Goal: Information Seeking & Learning: Check status

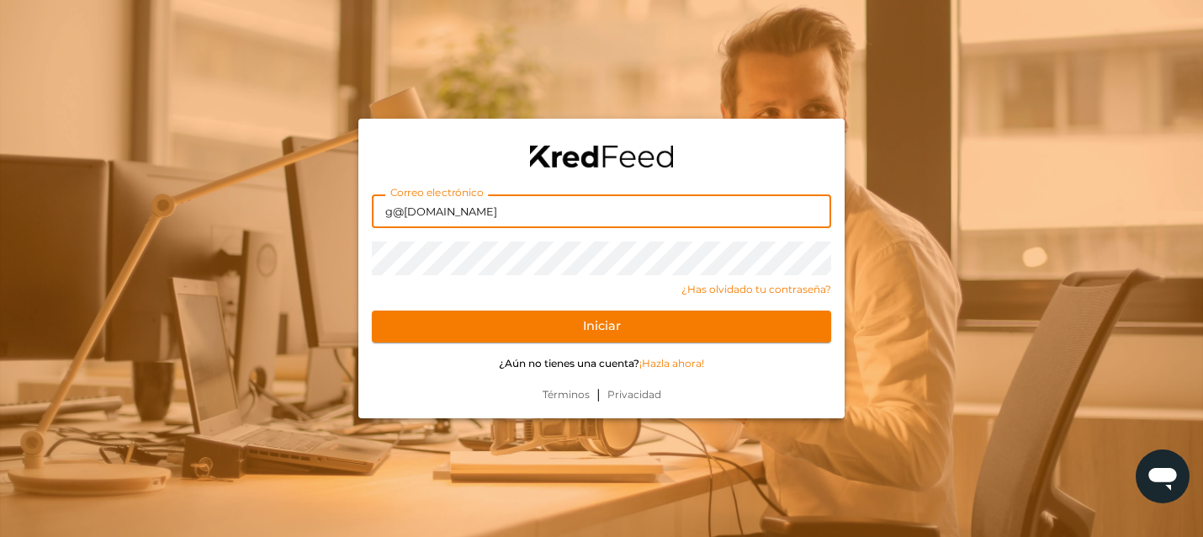
type input "g@[DOMAIN_NAME]"
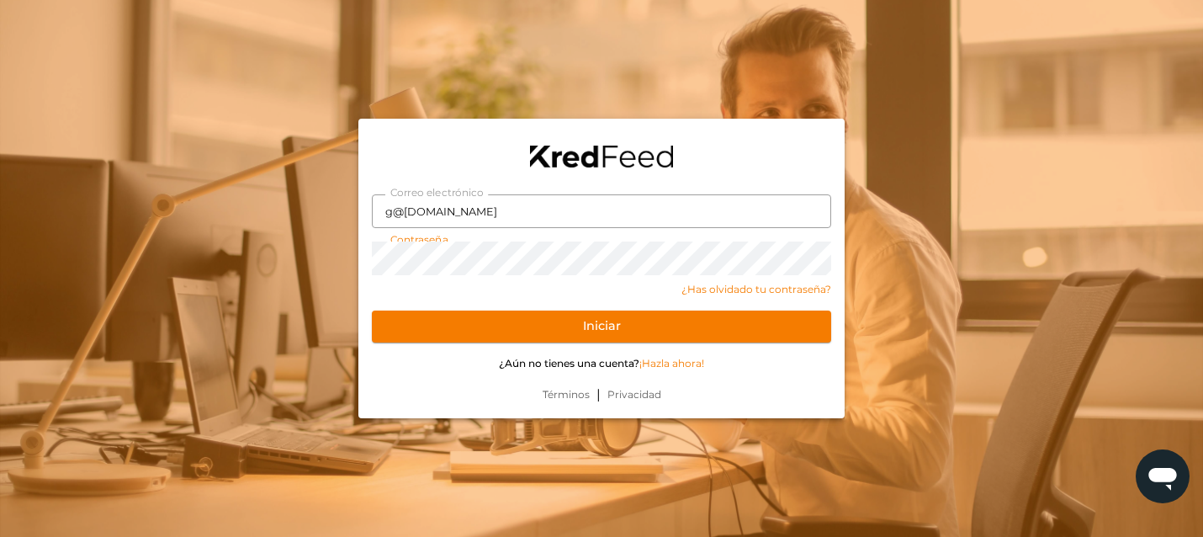
click at [602, 326] on button "Iniciar" at bounding box center [601, 327] width 459 height 32
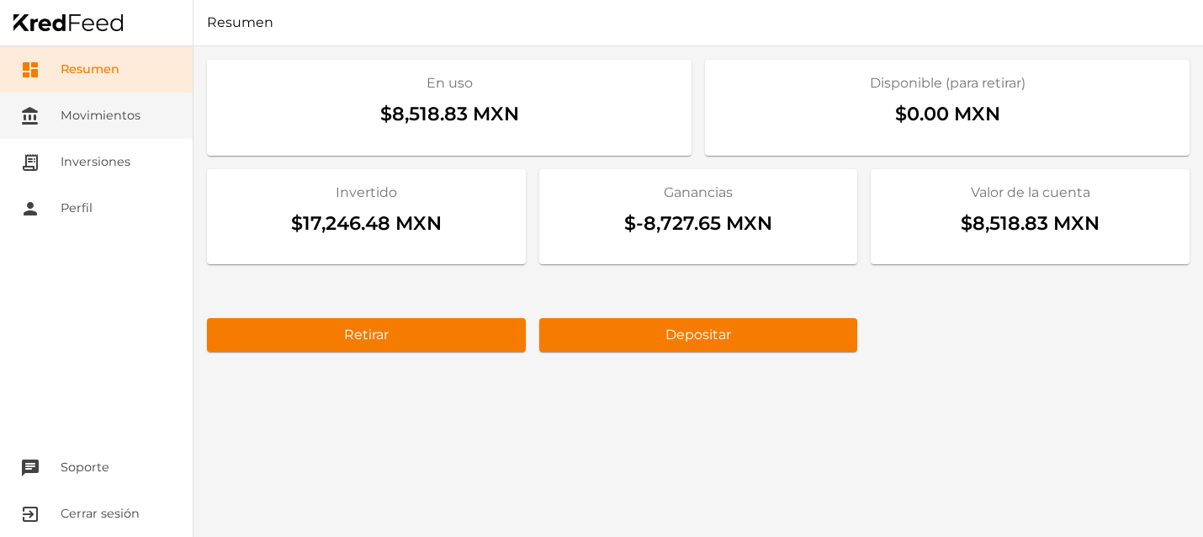
click at [136, 126] on link "account_balance Movimientos" at bounding box center [96, 116] width 193 height 46
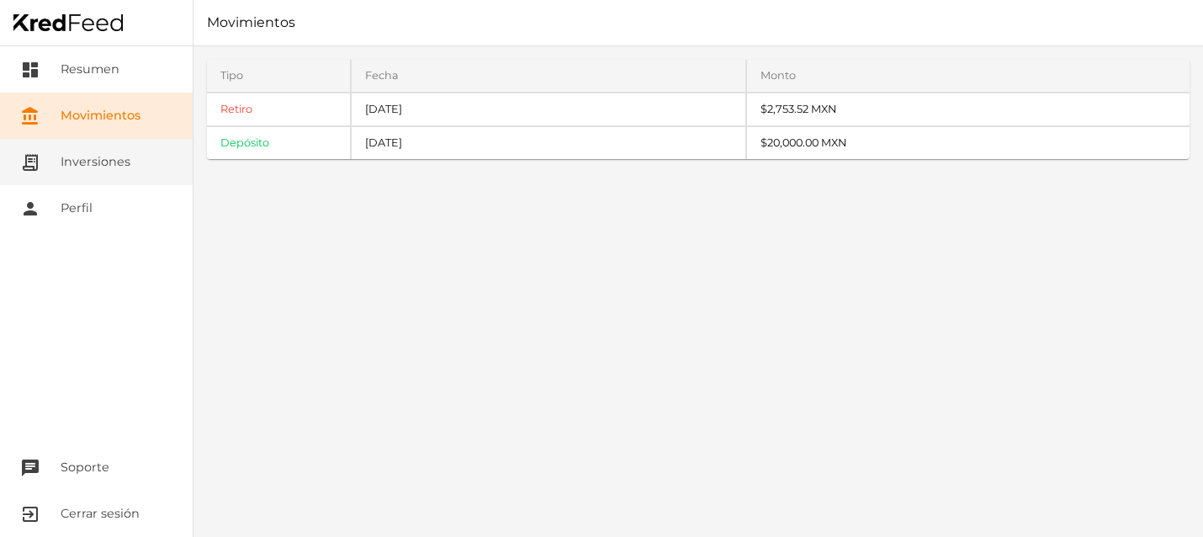
click at [83, 166] on link "receipt_long Inversiones" at bounding box center [96, 162] width 193 height 46
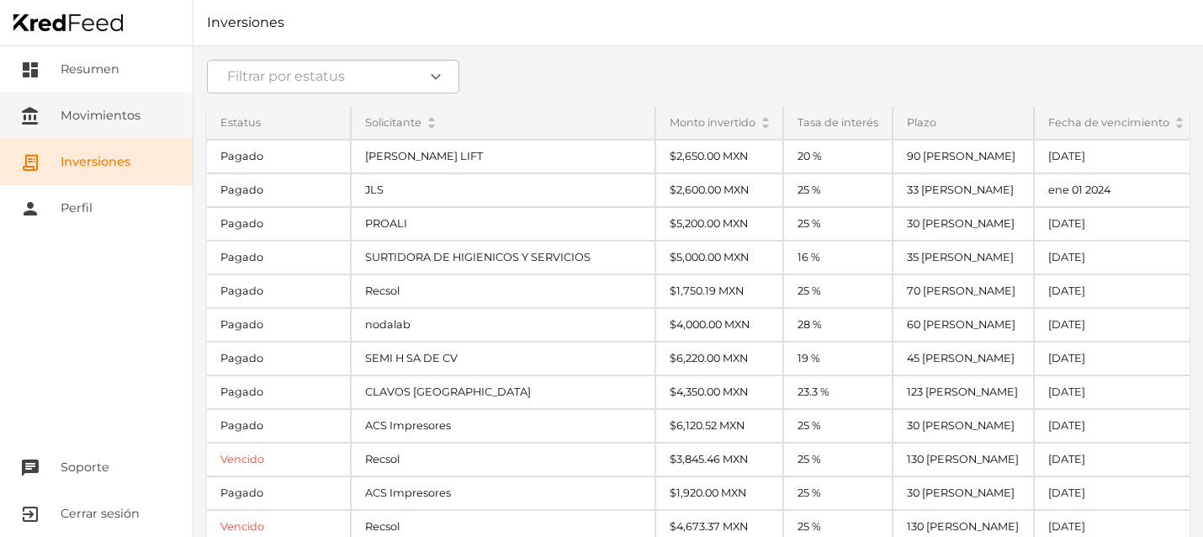
click at [119, 129] on link "account_balance Movimientos" at bounding box center [96, 116] width 193 height 46
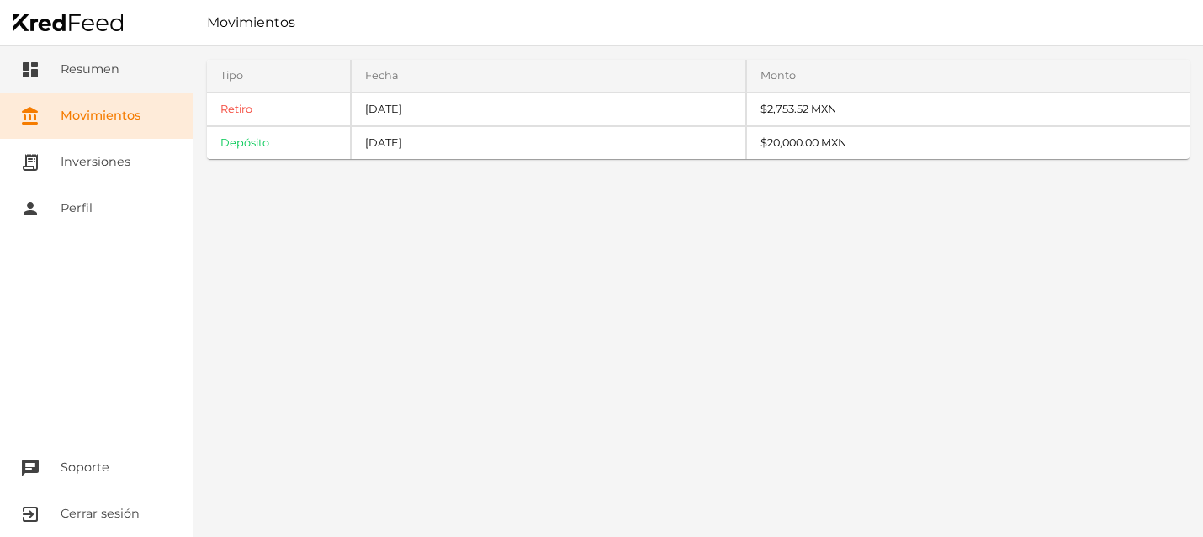
click at [76, 80] on link "dashboard Resumen" at bounding box center [96, 69] width 193 height 46
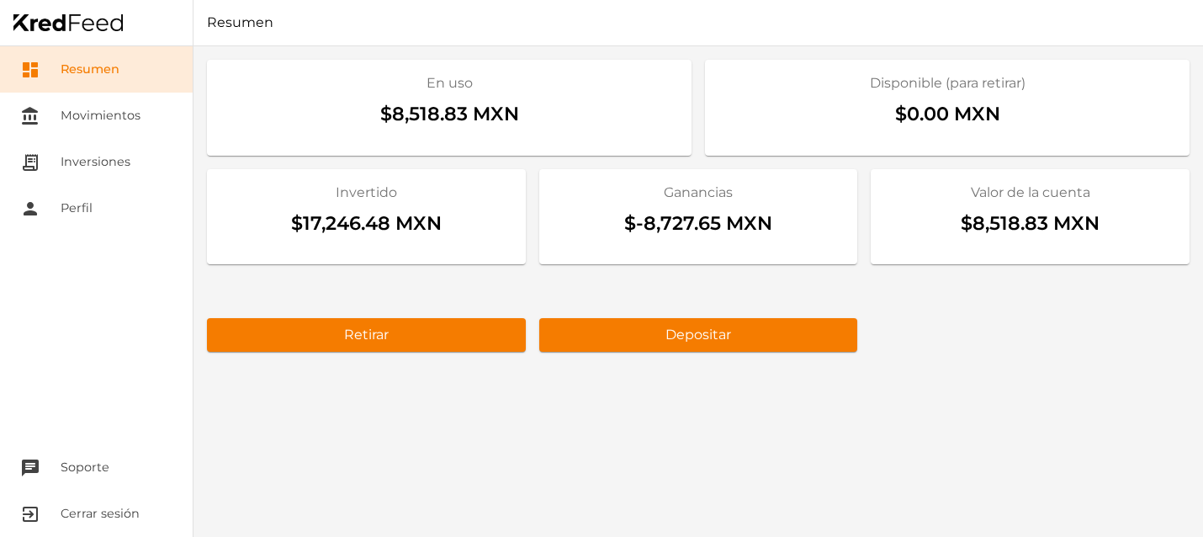
click at [401, 224] on div "$17,246.48 MXN" at bounding box center [366, 227] width 292 height 49
click at [1031, 220] on div "$8,518.83 MXN" at bounding box center [1030, 227] width 292 height 49
click at [130, 125] on link "account_balance Movimientos" at bounding box center [96, 116] width 193 height 46
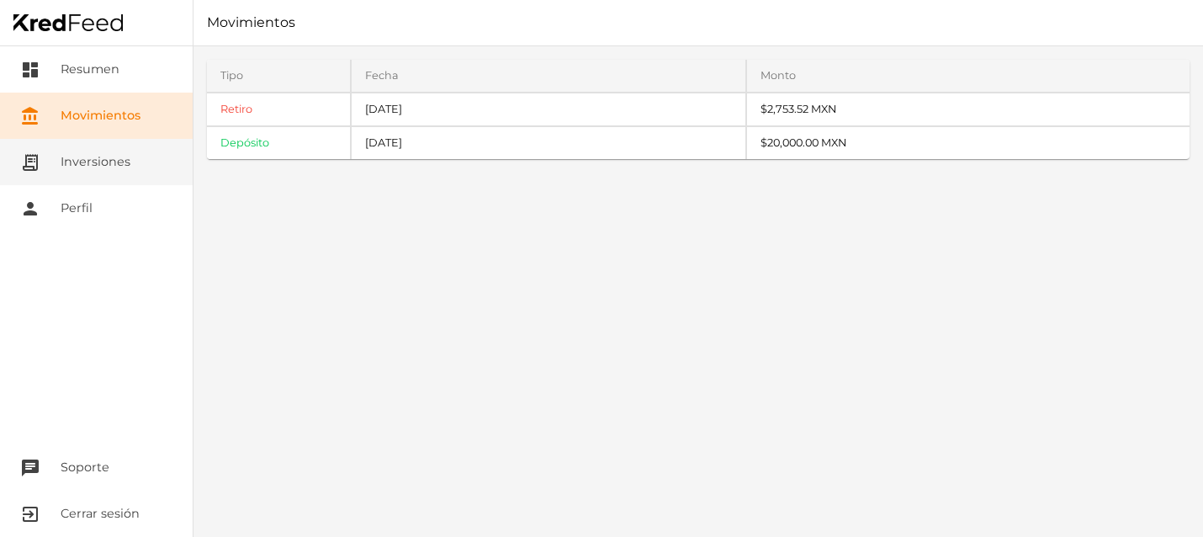
click at [109, 167] on link "receipt_long Inversiones" at bounding box center [96, 162] width 193 height 46
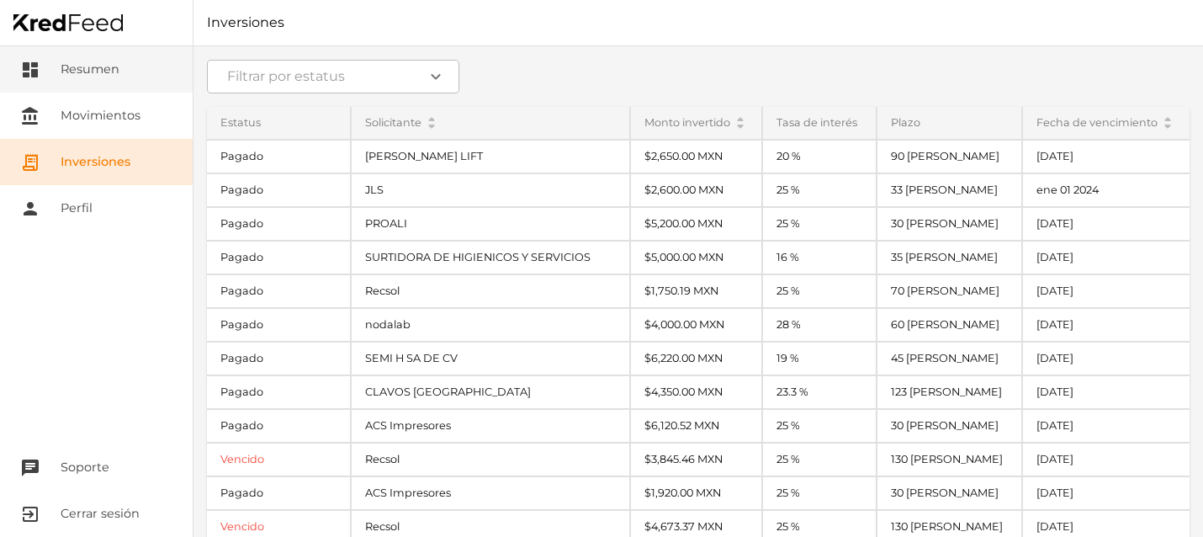
click at [52, 76] on link "dashboard Resumen" at bounding box center [96, 69] width 193 height 46
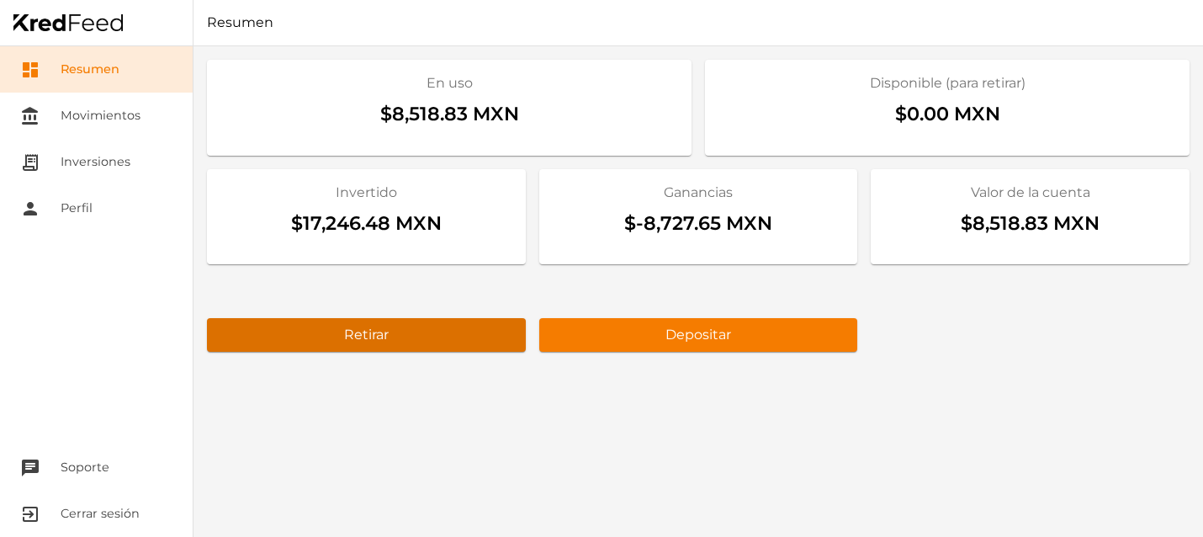
click at [473, 333] on button "Retirar" at bounding box center [366, 335] width 319 height 34
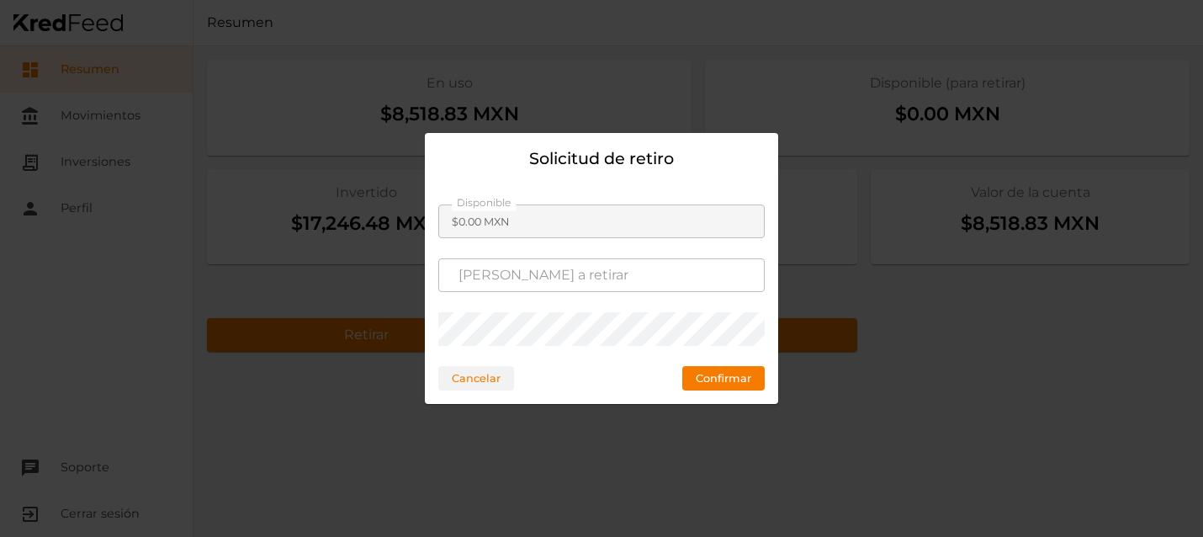
click at [485, 371] on button "Cancelar" at bounding box center [476, 378] width 76 height 24
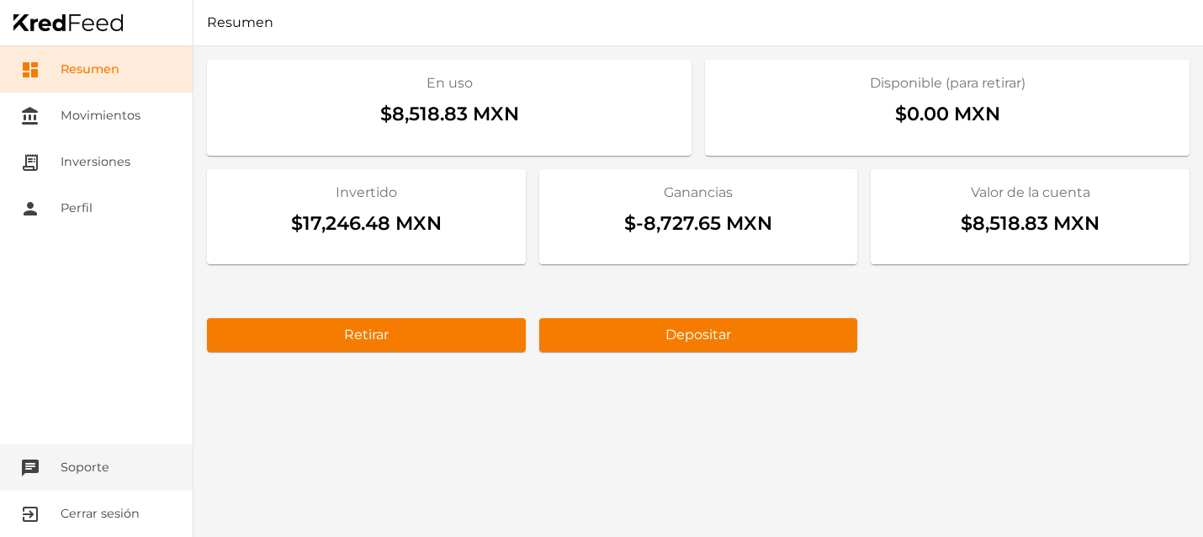
click at [108, 474] on button "chat Soporte" at bounding box center [96, 467] width 193 height 46
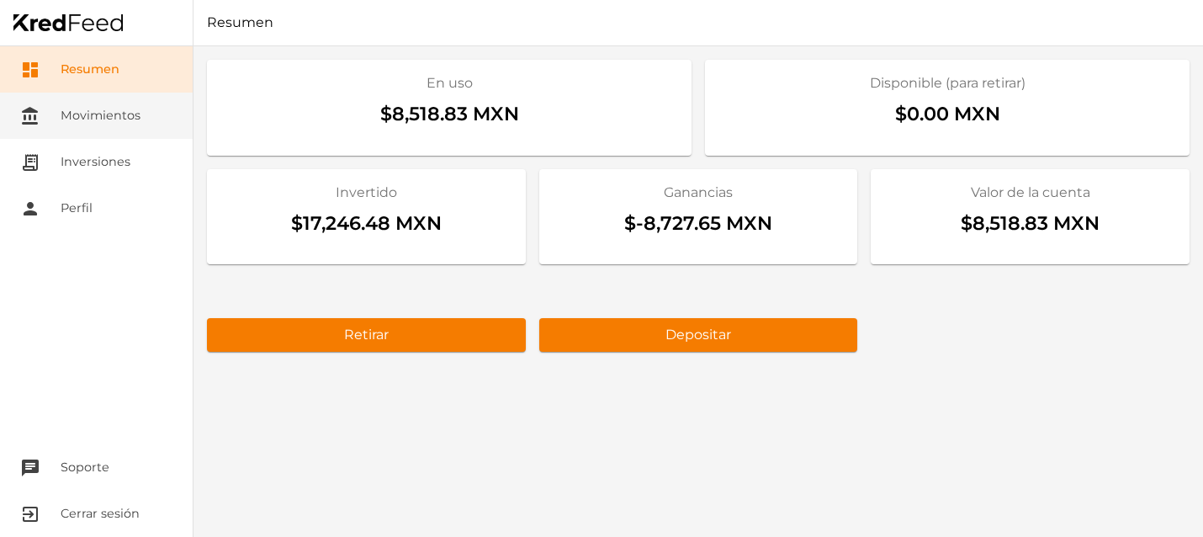
click at [116, 119] on link "account_balance Movimientos" at bounding box center [96, 116] width 193 height 46
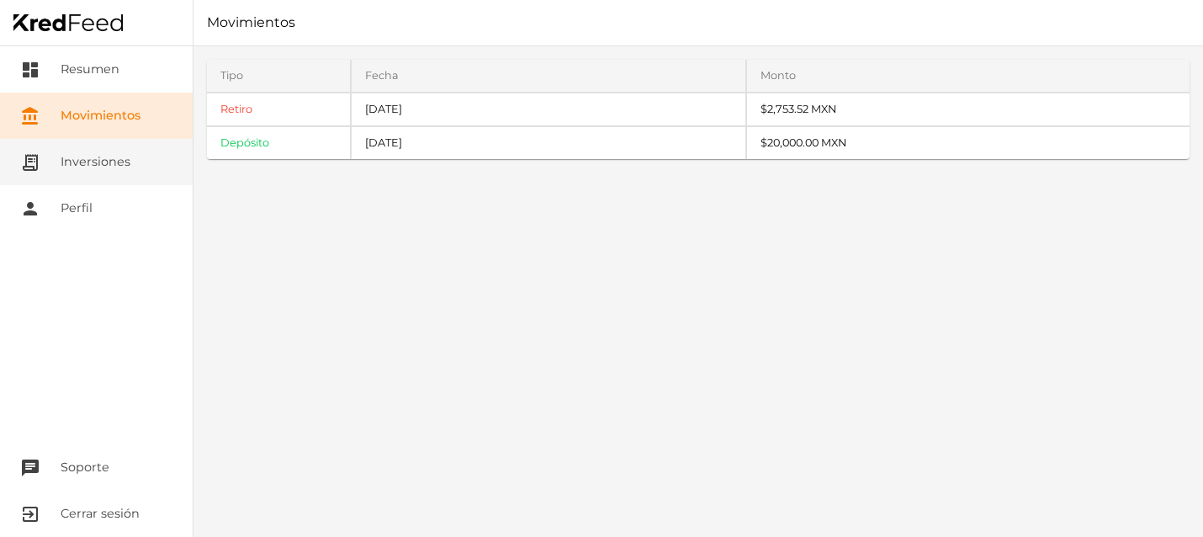
click at [92, 146] on link "receipt_long Inversiones" at bounding box center [96, 162] width 193 height 46
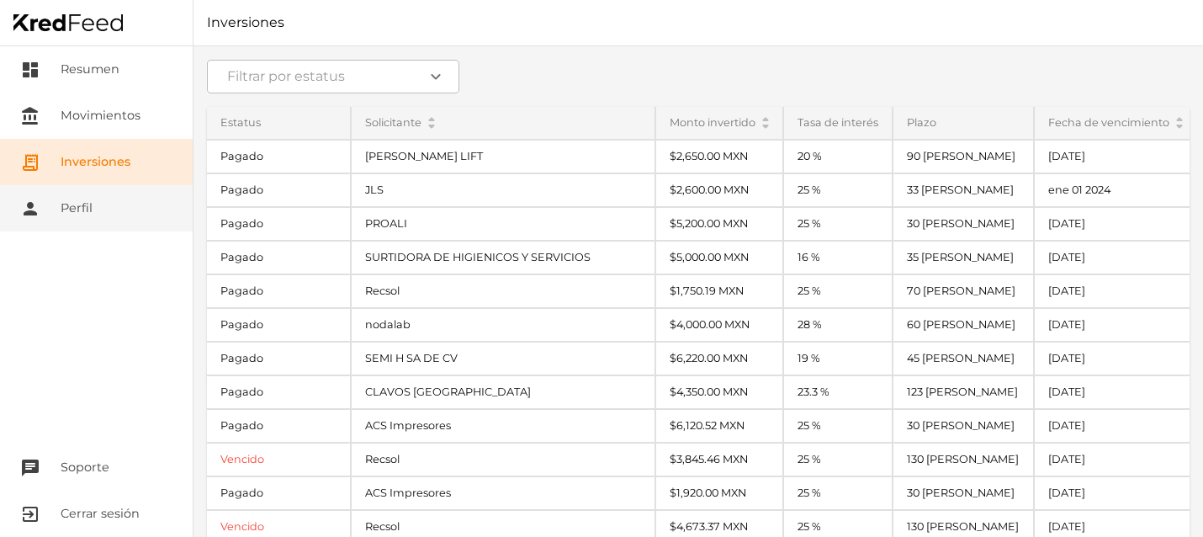
click at [82, 214] on link "person Perfil" at bounding box center [96, 208] width 193 height 46
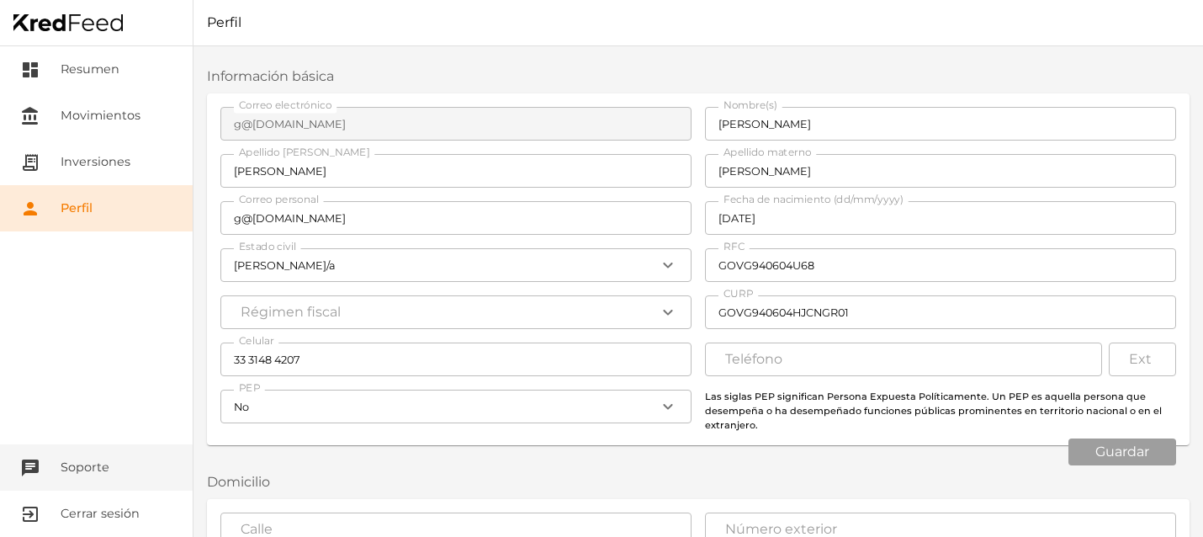
click at [71, 465] on button "chat Soporte" at bounding box center [96, 467] width 193 height 46
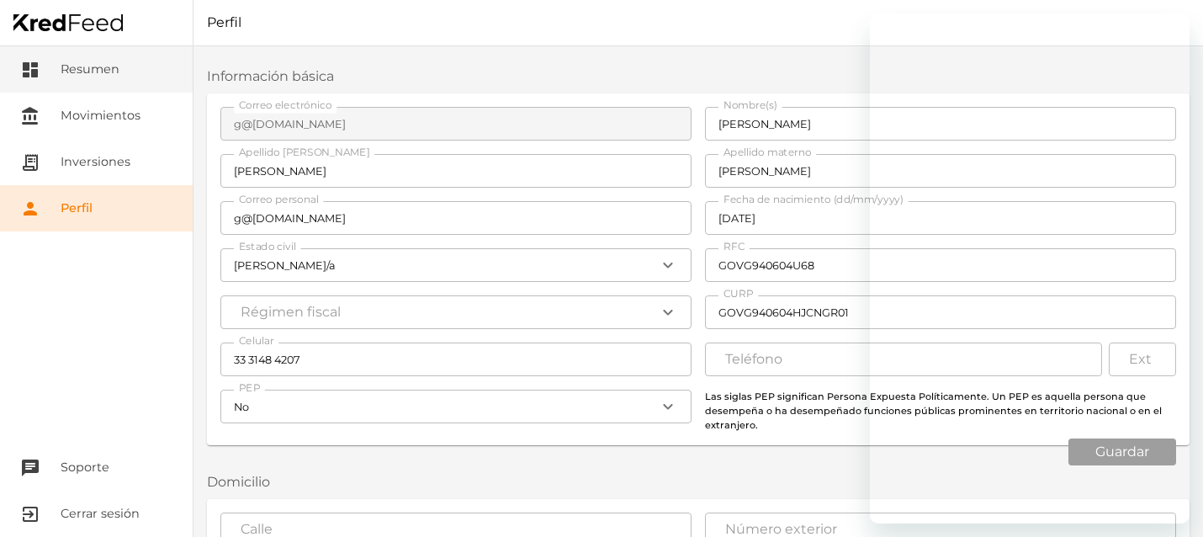
click at [100, 81] on link "dashboard Resumen" at bounding box center [96, 69] width 193 height 46
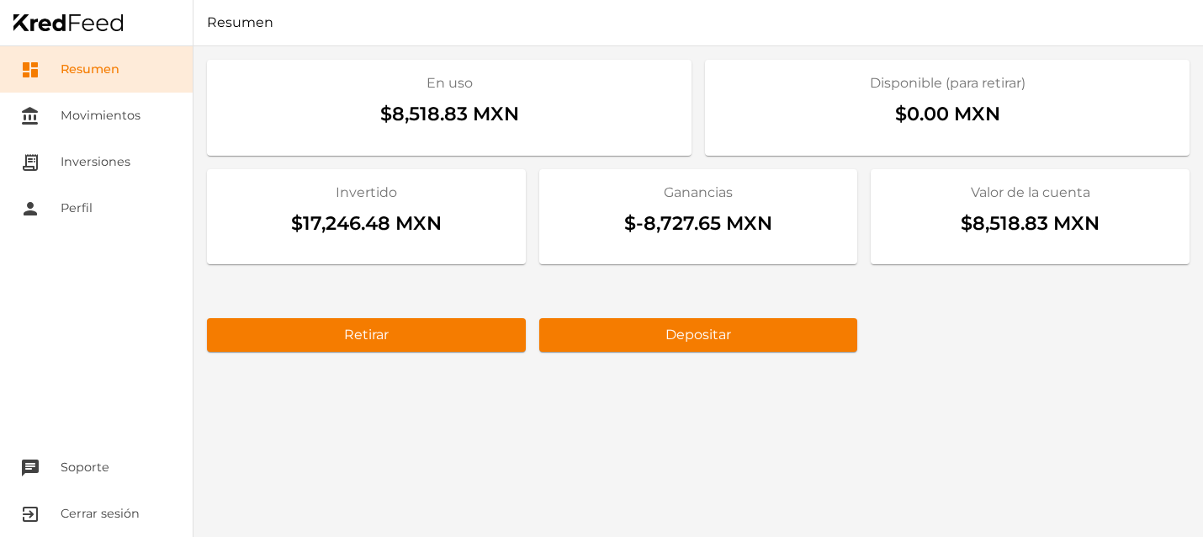
click at [730, 208] on div "$-8,727.65 MXN" at bounding box center [699, 227] width 292 height 49
click at [721, 219] on div "$-8,727.65 MXN" at bounding box center [699, 227] width 292 height 49
click at [113, 117] on link "account_balance Movimientos" at bounding box center [96, 116] width 193 height 46
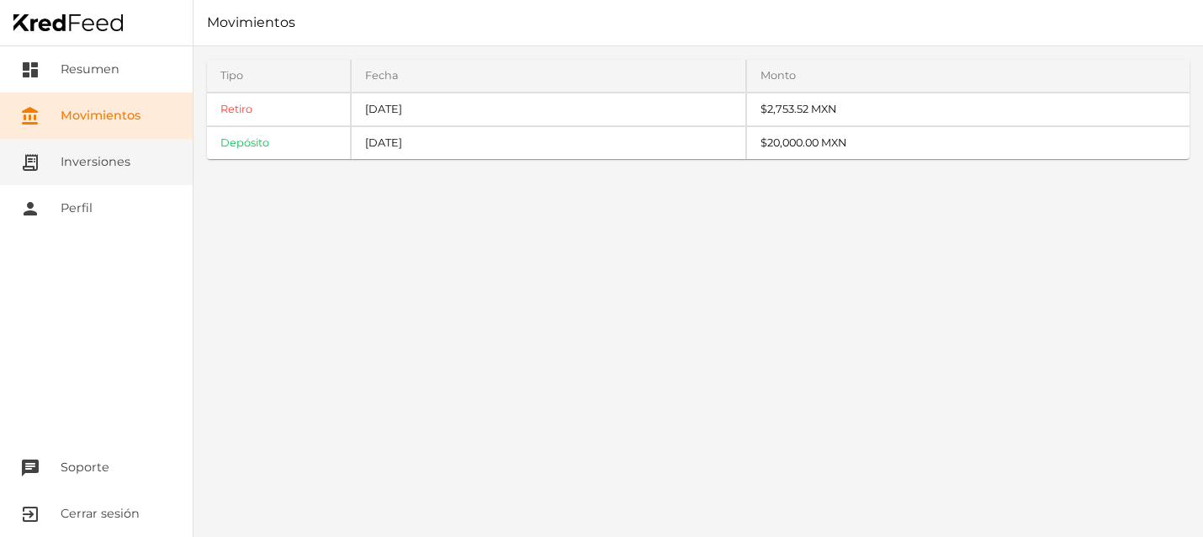
click at [113, 145] on link "receipt_long Inversiones" at bounding box center [96, 162] width 193 height 46
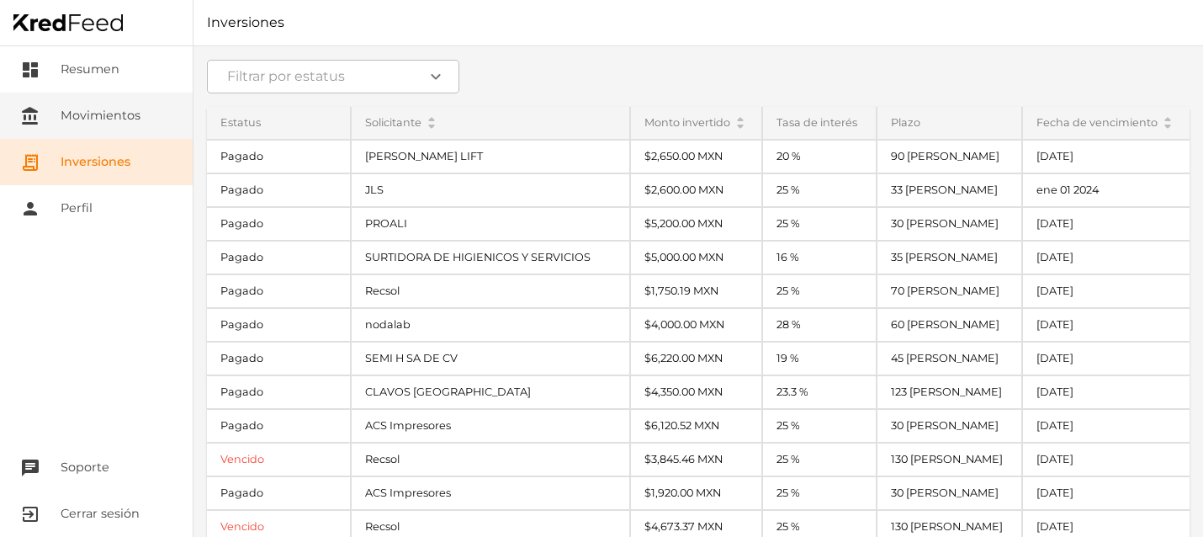
click at [94, 125] on link "account_balance Movimientos" at bounding box center [96, 116] width 193 height 46
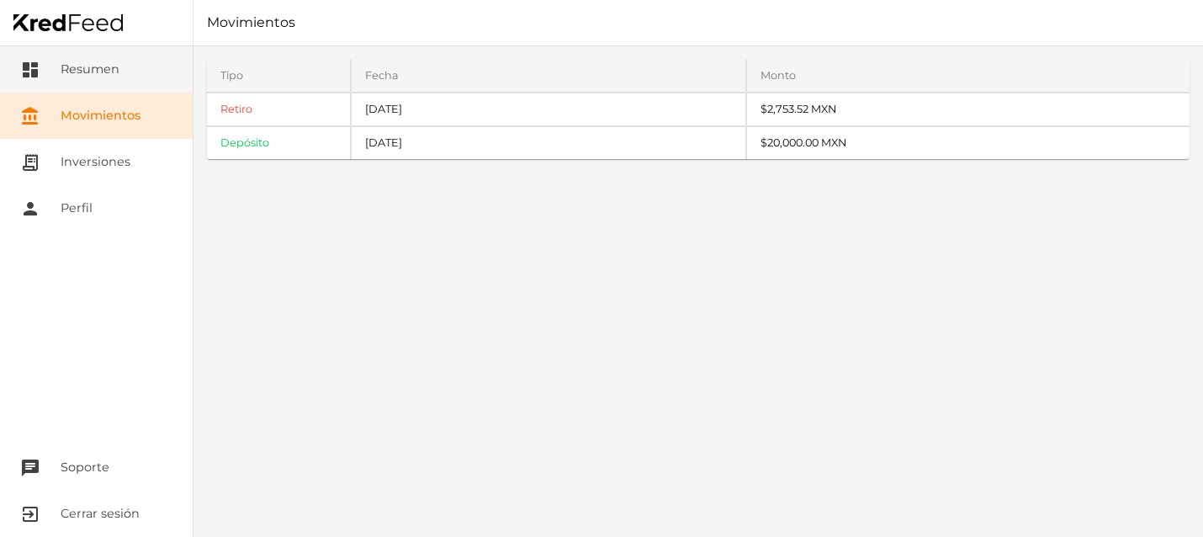
click at [78, 86] on link "dashboard Resumen" at bounding box center [96, 69] width 193 height 46
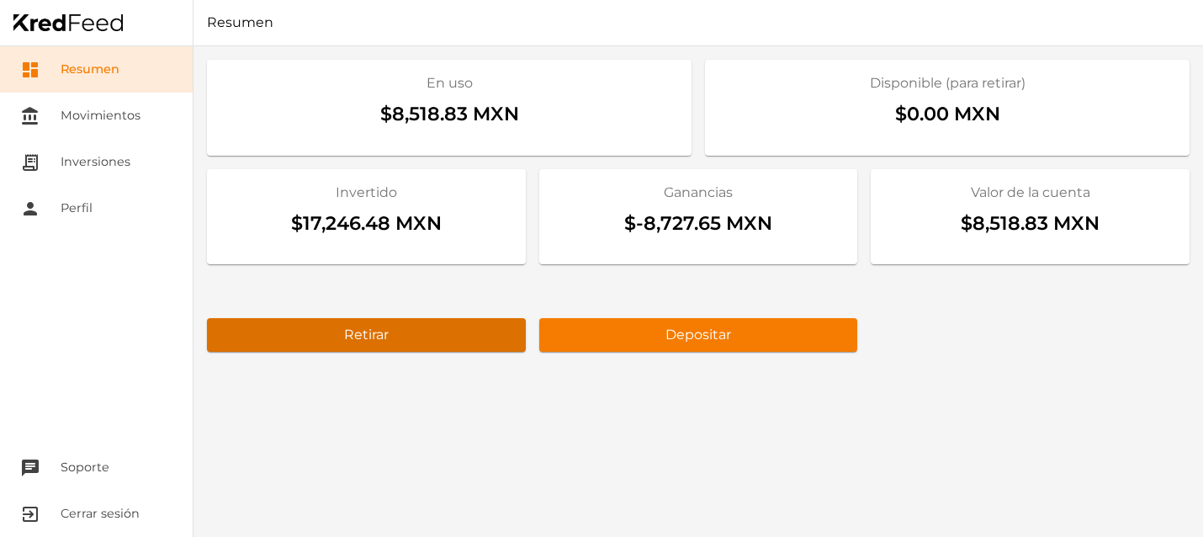
click at [385, 347] on button "Retirar" at bounding box center [366, 335] width 319 height 34
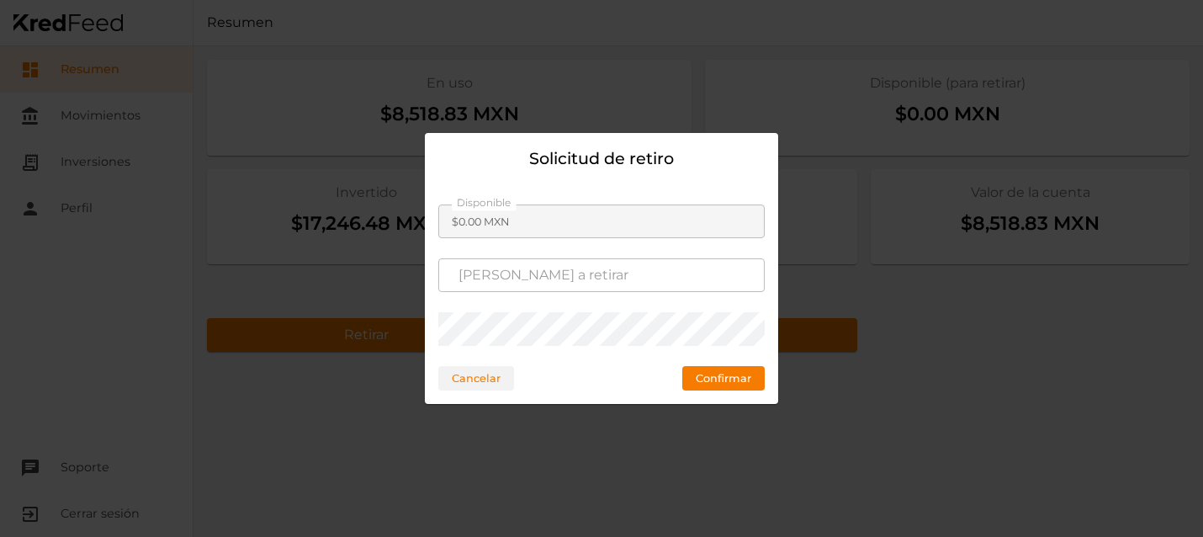
click at [466, 374] on button "Cancelar" at bounding box center [476, 378] width 76 height 24
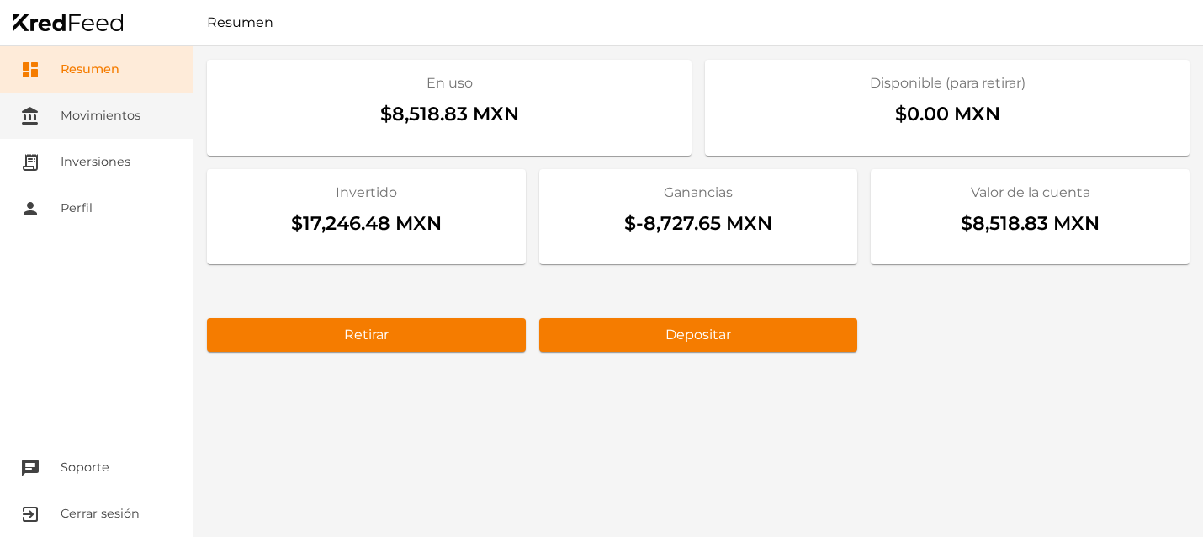
click at [91, 113] on link "account_balance Movimientos" at bounding box center [96, 116] width 193 height 46
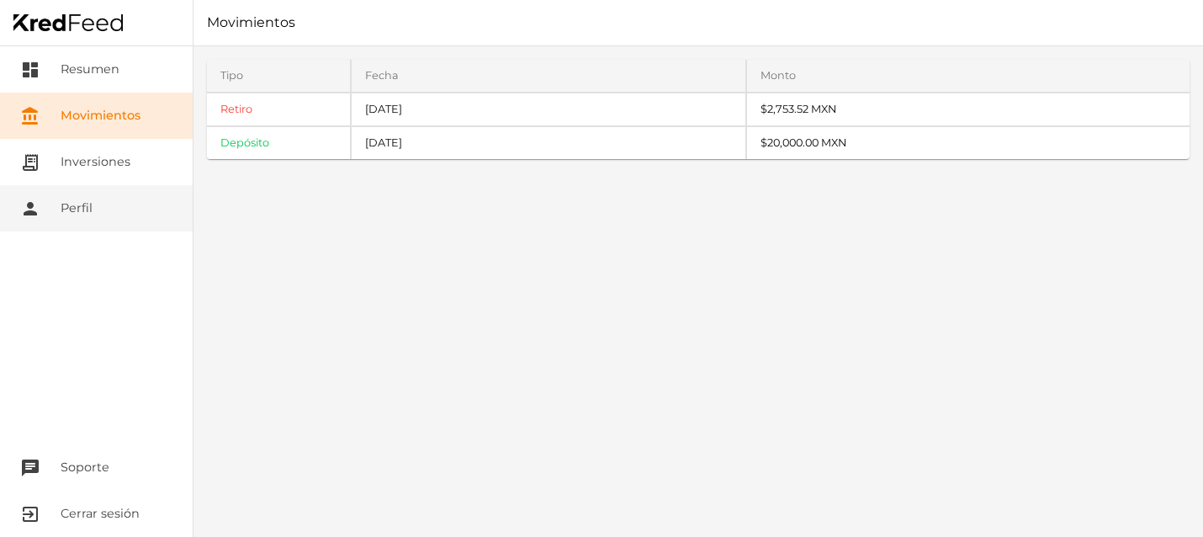
click at [91, 187] on link "person Perfil" at bounding box center [96, 208] width 193 height 46
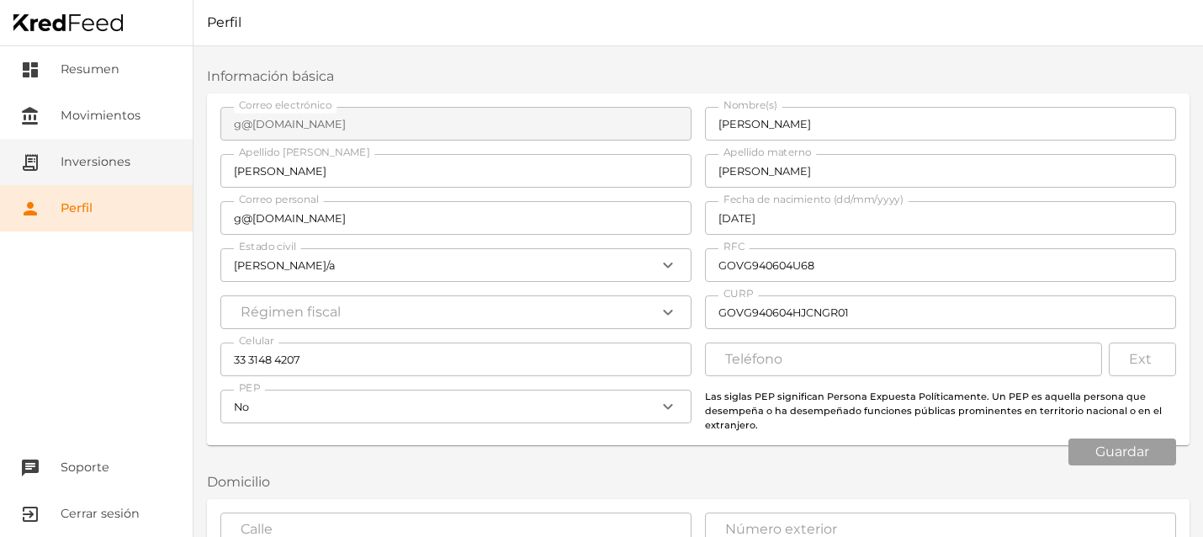
click at [91, 159] on link "receipt_long Inversiones" at bounding box center [96, 162] width 193 height 46
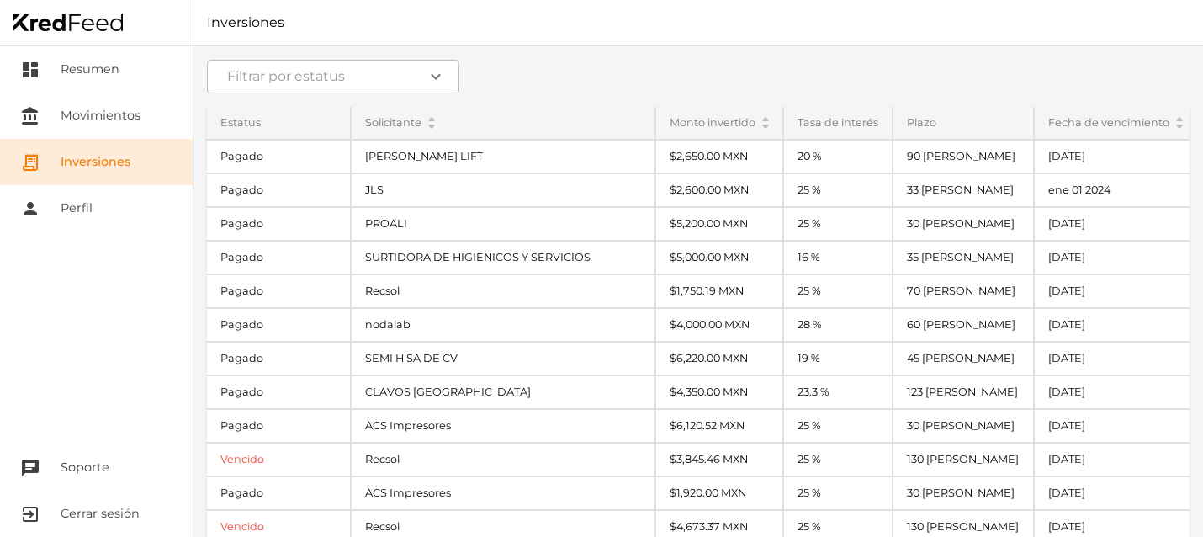
click at [1108, 125] on div "Fecha de vencimiento arrow_drop_up arrow_drop_down" at bounding box center [1116, 123] width 162 height 32
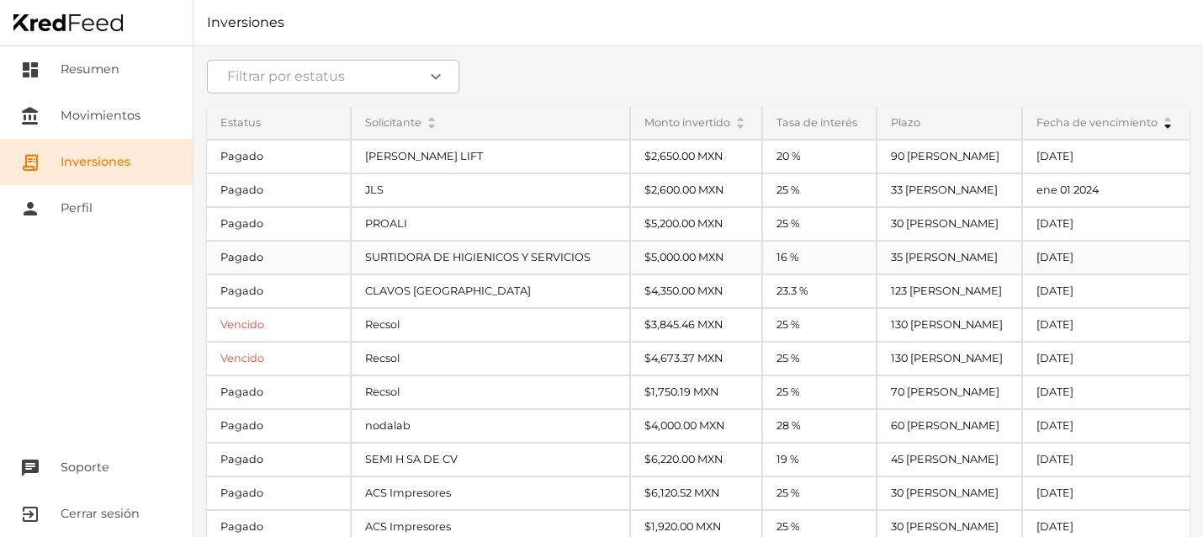
click at [1042, 246] on div "[DATE]" at bounding box center [1106, 258] width 167 height 32
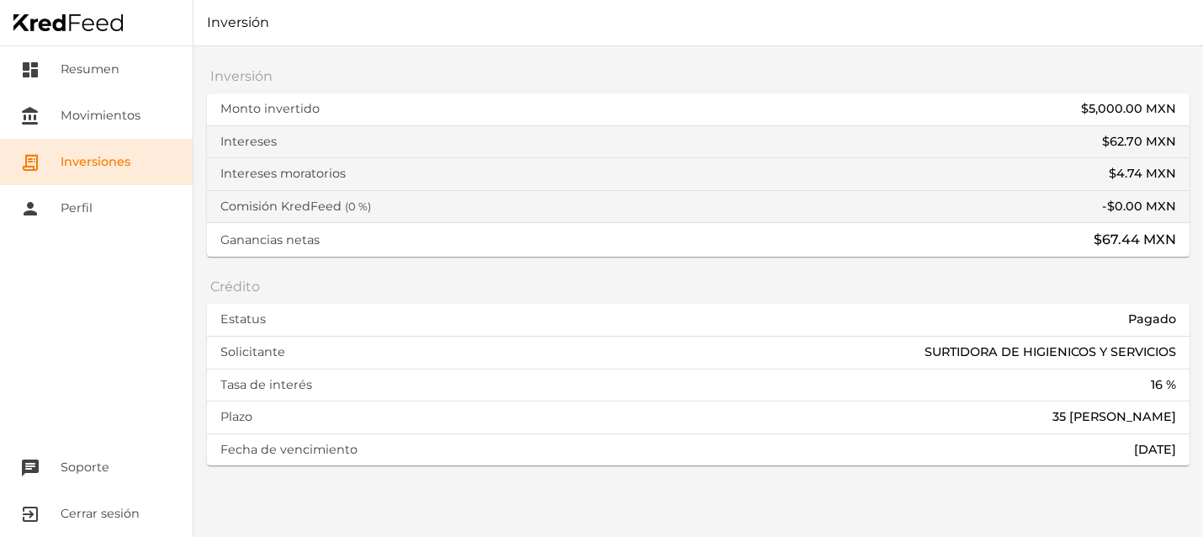
click at [780, 209] on div "Comisión KredFeed ( 0 % ) - $0.00 MXN" at bounding box center [698, 207] width 983 height 33
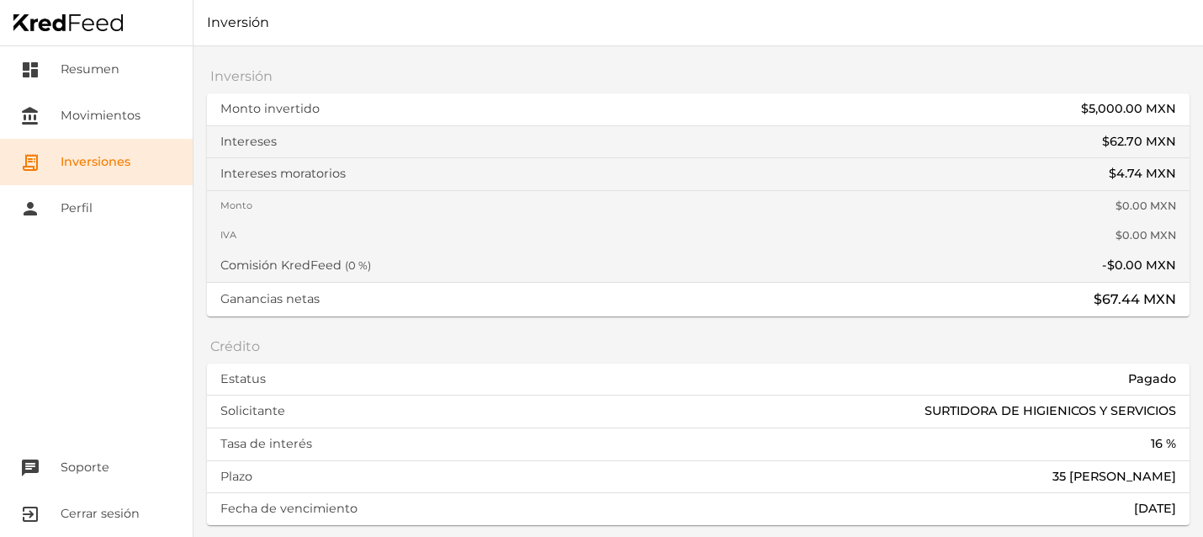
click at [146, 157] on link "receipt_long Inversiones" at bounding box center [96, 162] width 193 height 46
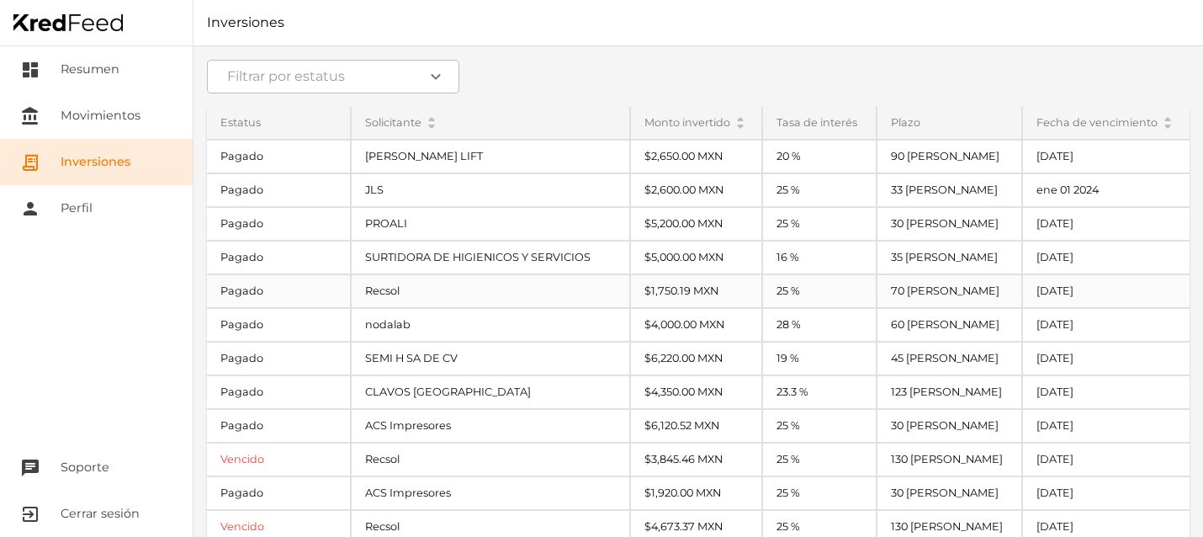
click at [472, 297] on div "Recsol" at bounding box center [491, 291] width 278 height 32
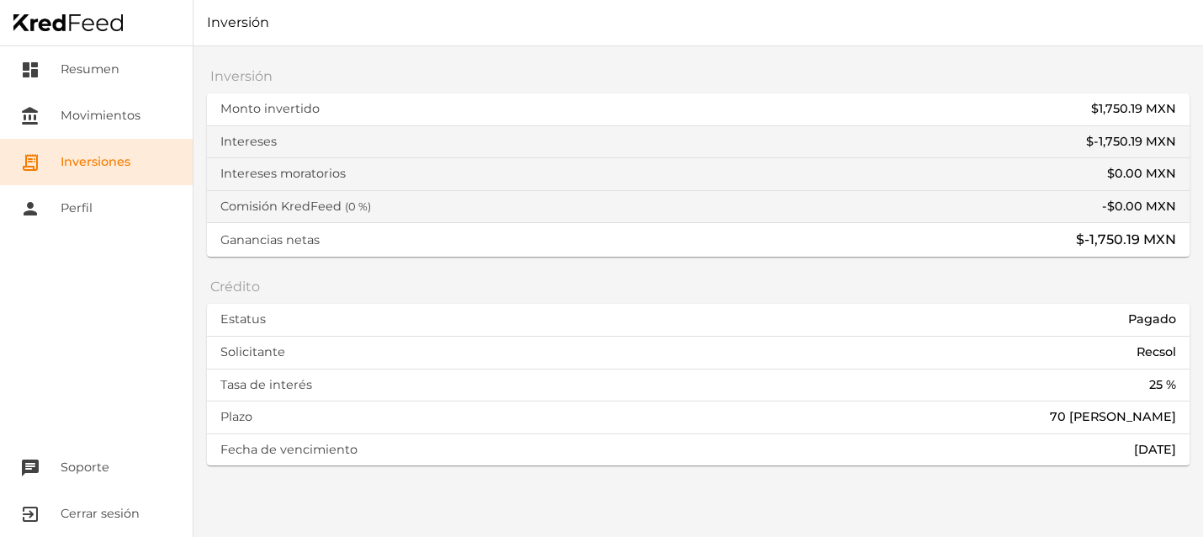
click at [65, 156] on link "receipt_long Inversiones" at bounding box center [96, 162] width 193 height 46
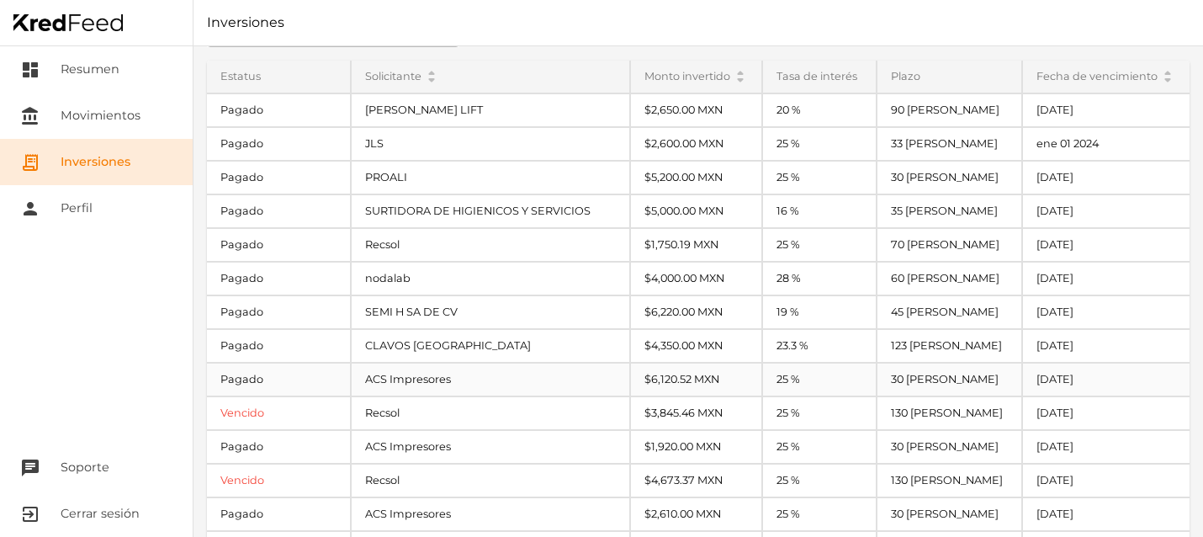
scroll to position [82, 0]
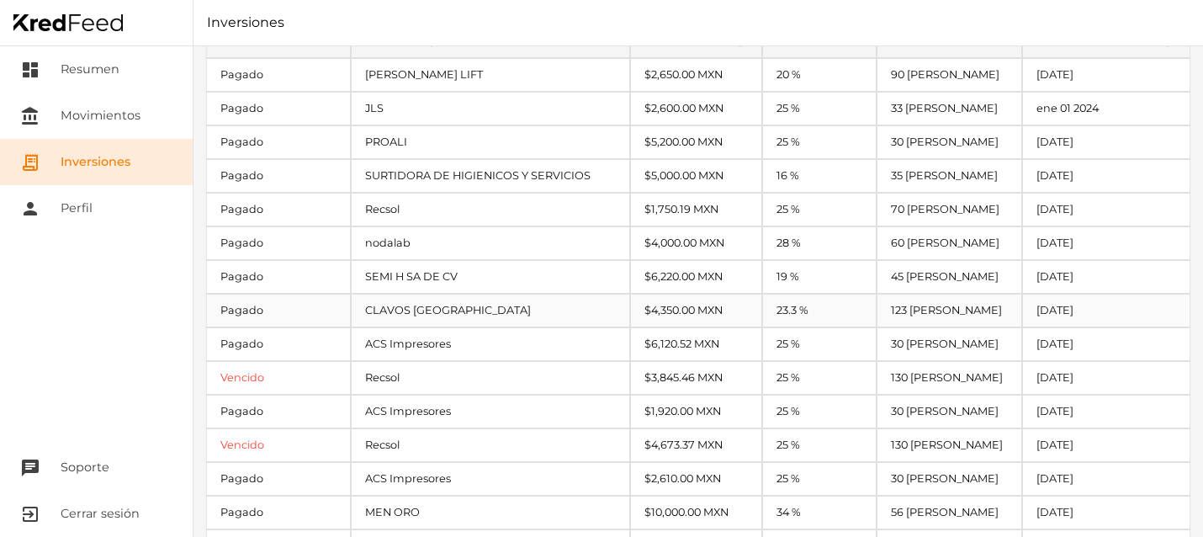
click at [399, 308] on div "CLAVOS [GEOGRAPHIC_DATA]" at bounding box center [491, 311] width 278 height 32
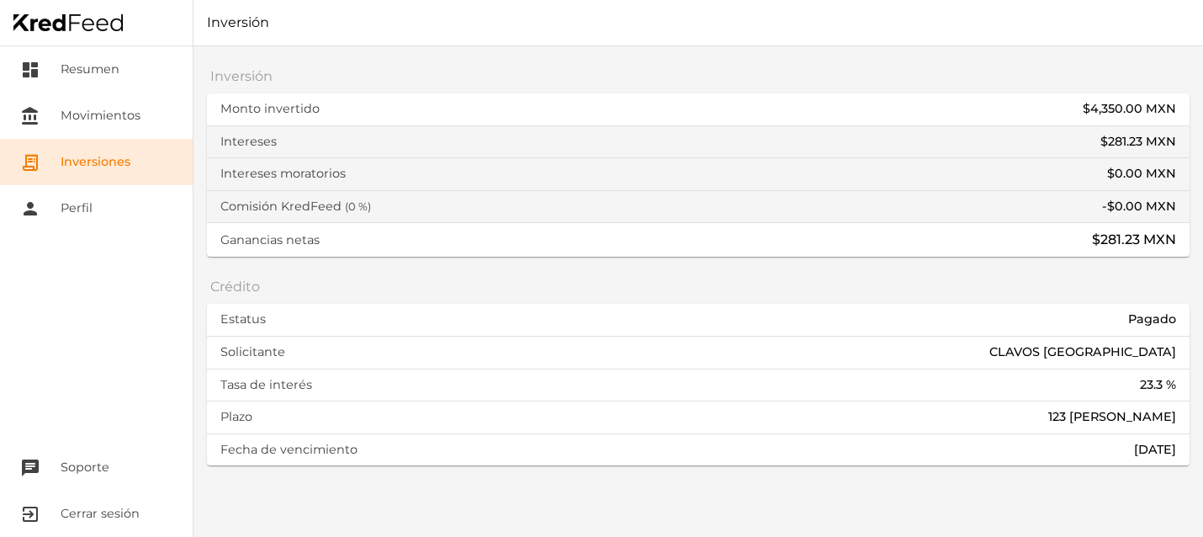
click at [144, 162] on link "receipt_long Inversiones" at bounding box center [96, 162] width 193 height 46
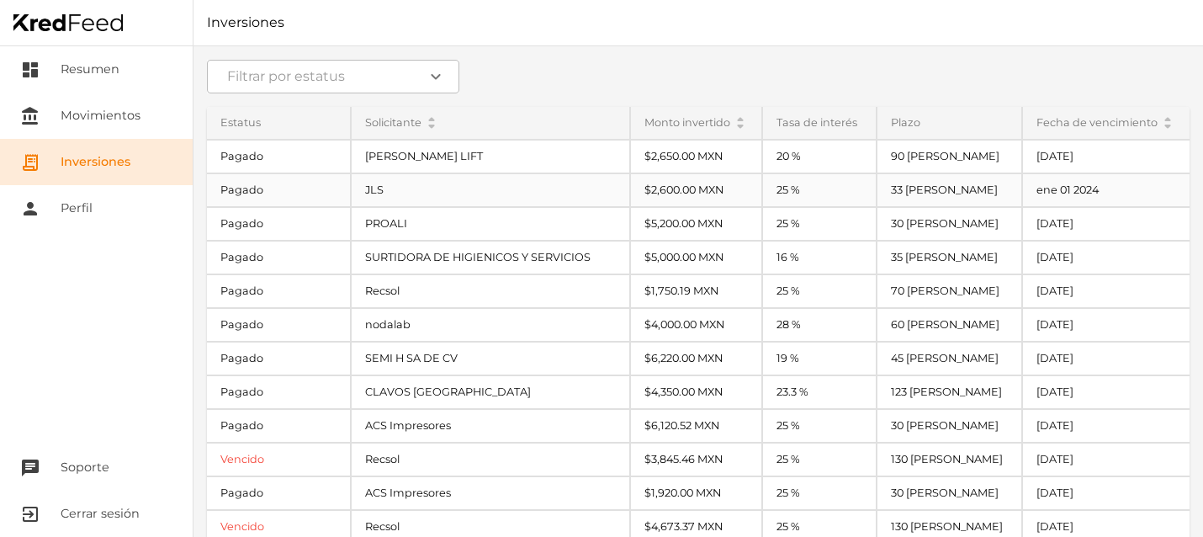
click at [378, 196] on div "JLS" at bounding box center [491, 190] width 278 height 32
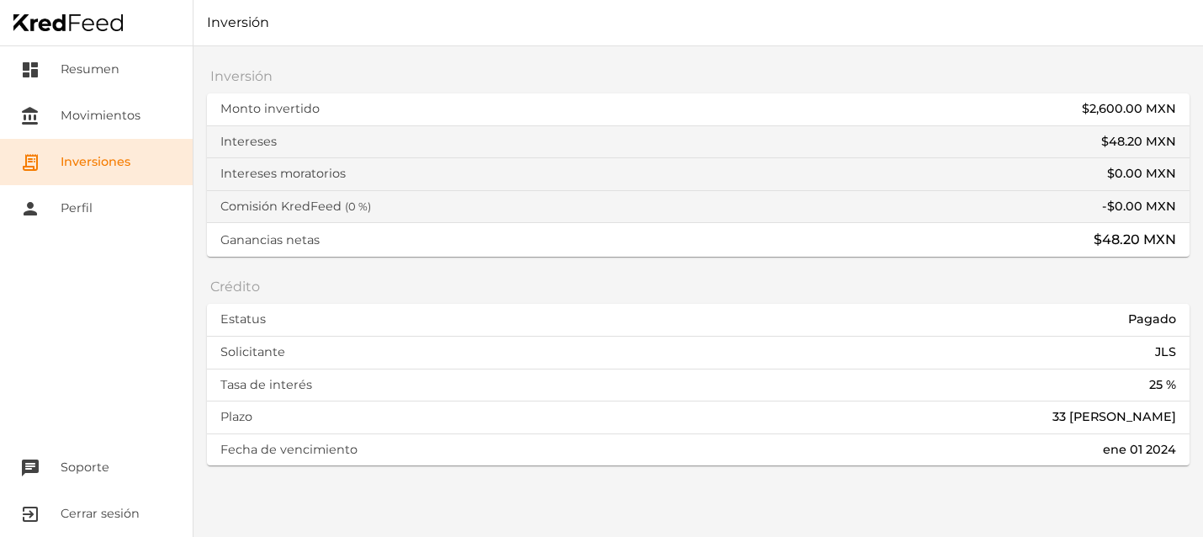
click at [125, 172] on link "receipt_long Inversiones" at bounding box center [96, 162] width 193 height 46
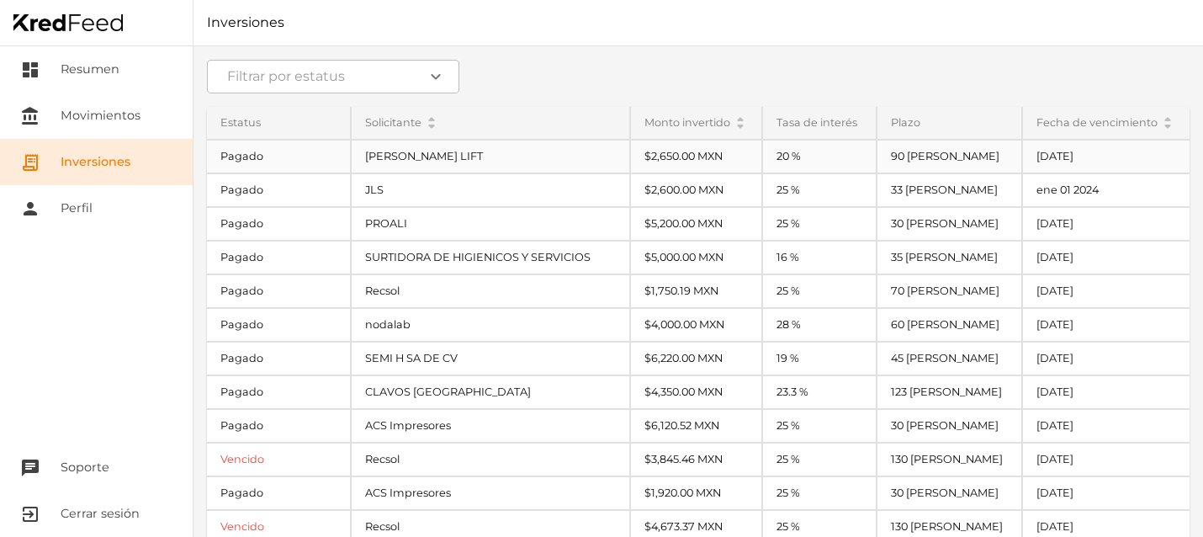
click at [365, 162] on div "[PERSON_NAME] LIFT" at bounding box center [491, 157] width 278 height 32
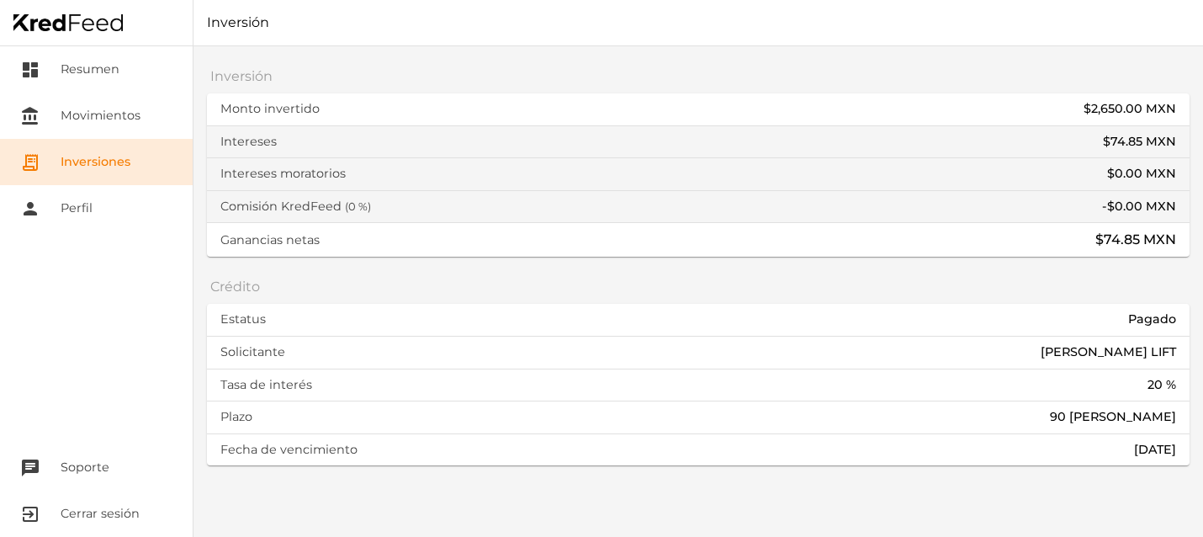
click at [110, 157] on link "receipt_long Inversiones" at bounding box center [96, 162] width 193 height 46
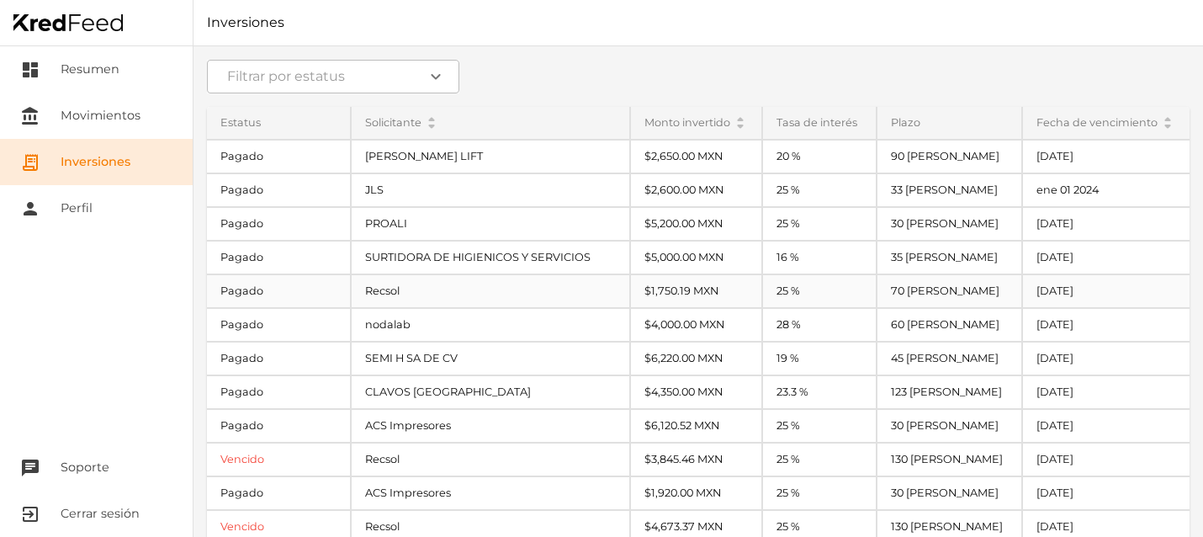
click at [403, 285] on div "Recsol" at bounding box center [491, 291] width 278 height 32
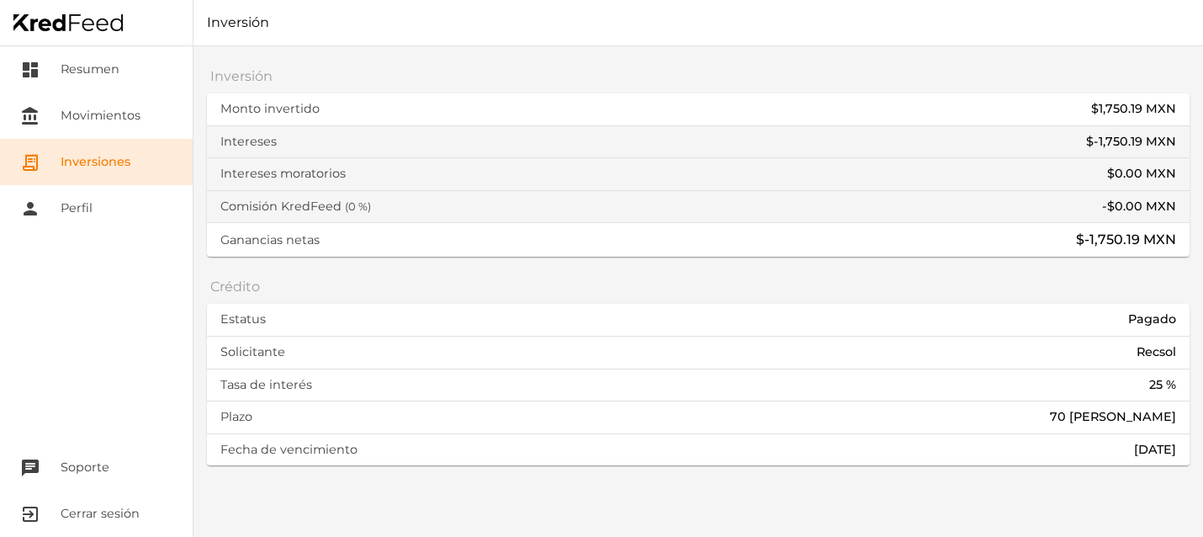
click at [120, 161] on link "receipt_long Inversiones" at bounding box center [96, 162] width 193 height 46
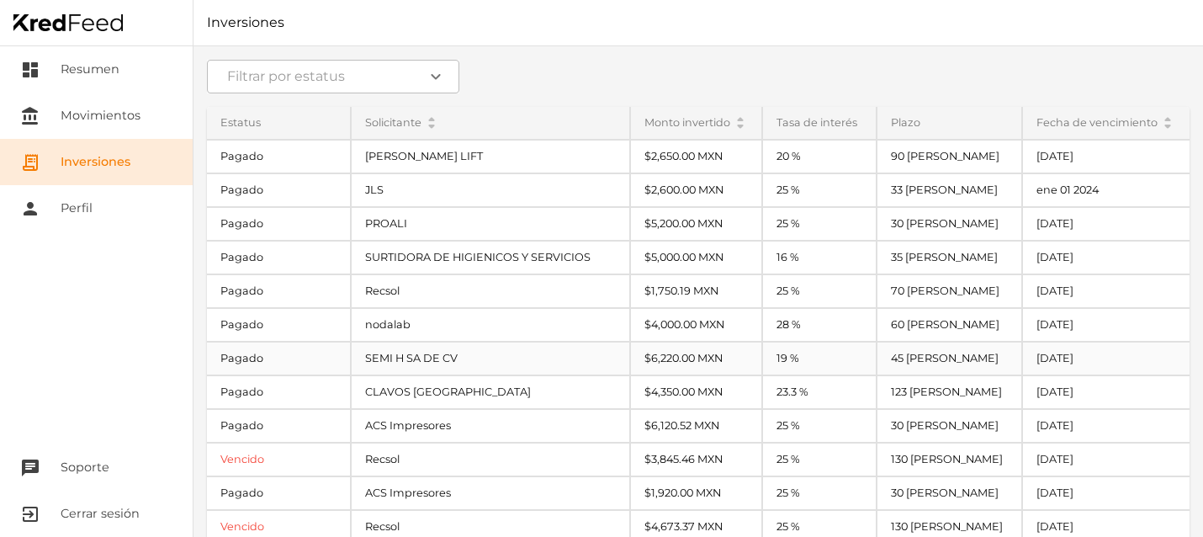
click at [425, 361] on div "SEMI H SA DE CV" at bounding box center [491, 358] width 278 height 32
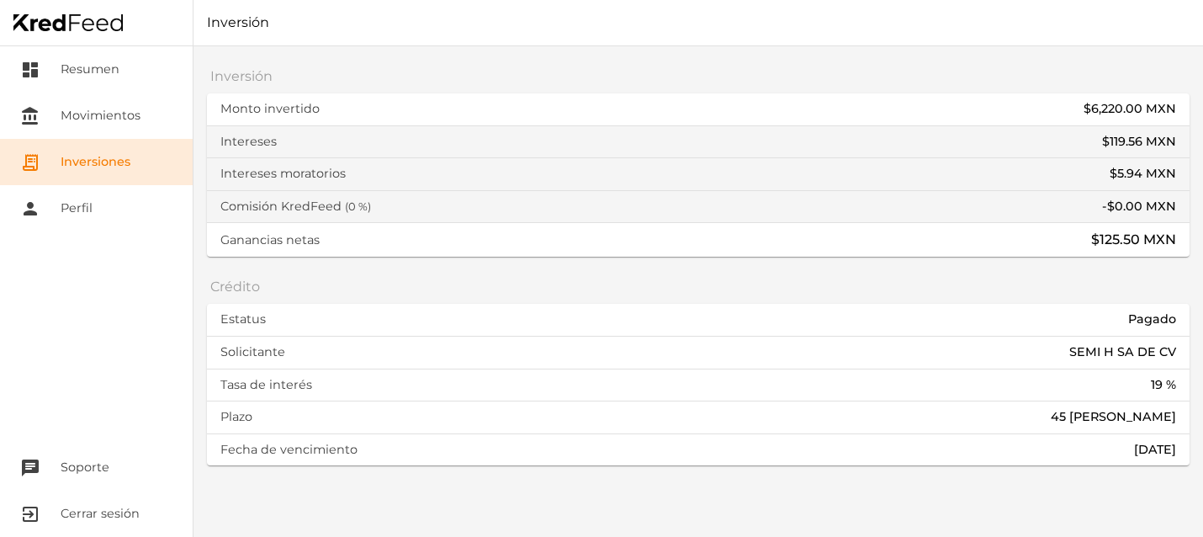
click at [131, 164] on link "receipt_long Inversiones" at bounding box center [96, 162] width 193 height 46
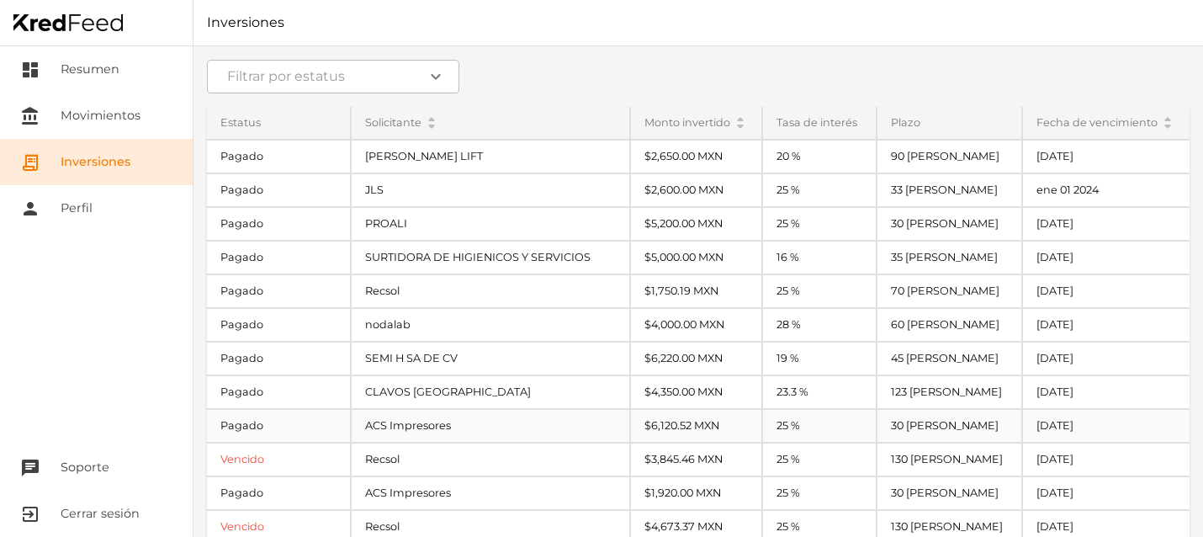
click at [420, 419] on div "ACS Impresores" at bounding box center [491, 426] width 278 height 32
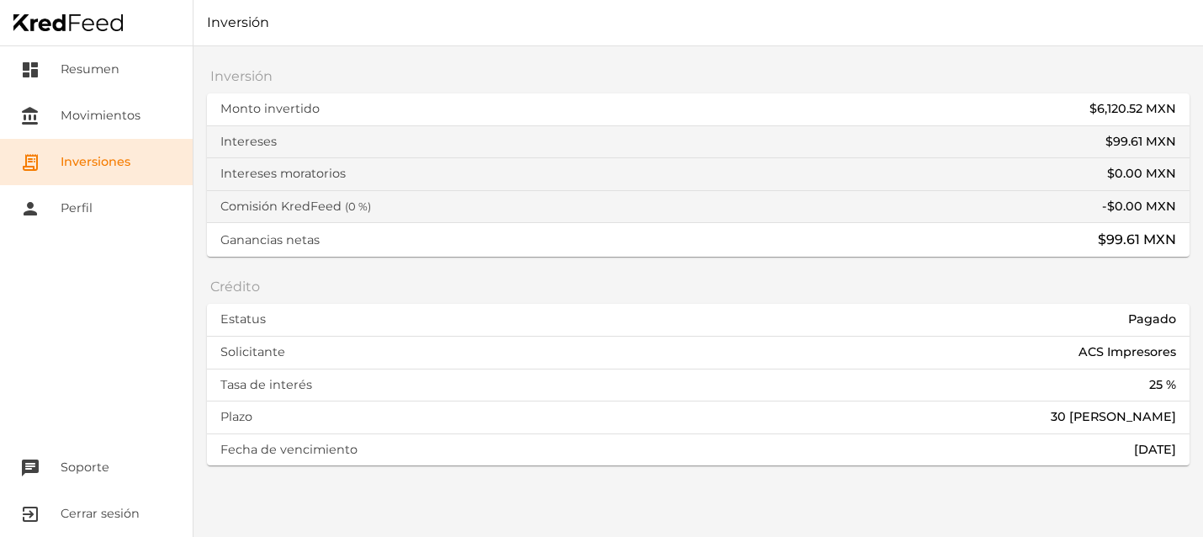
click at [162, 151] on link "receipt_long Inversiones" at bounding box center [96, 162] width 193 height 46
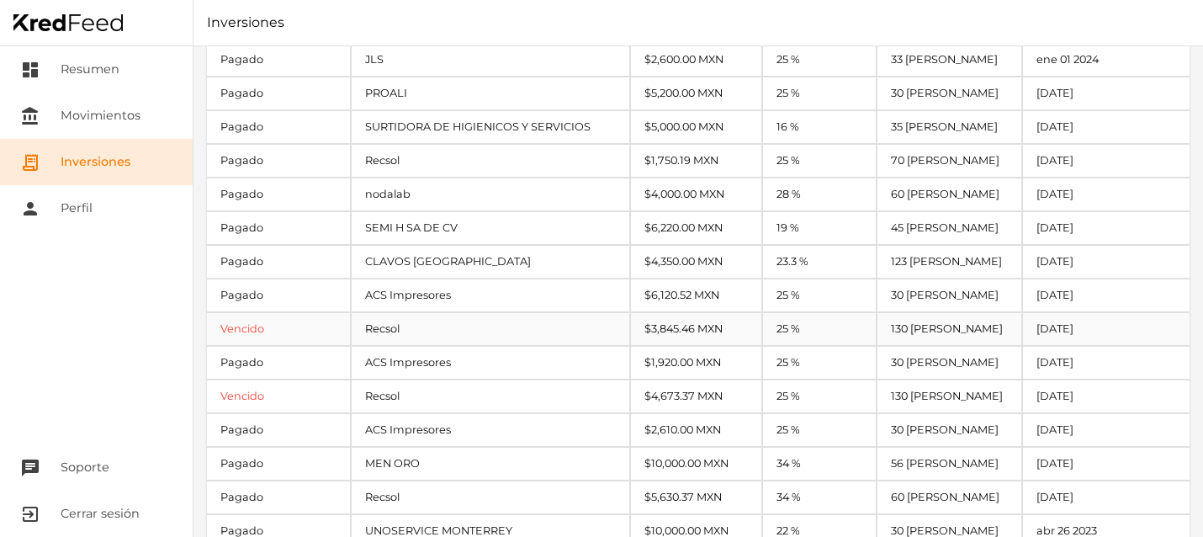
scroll to position [150, 0]
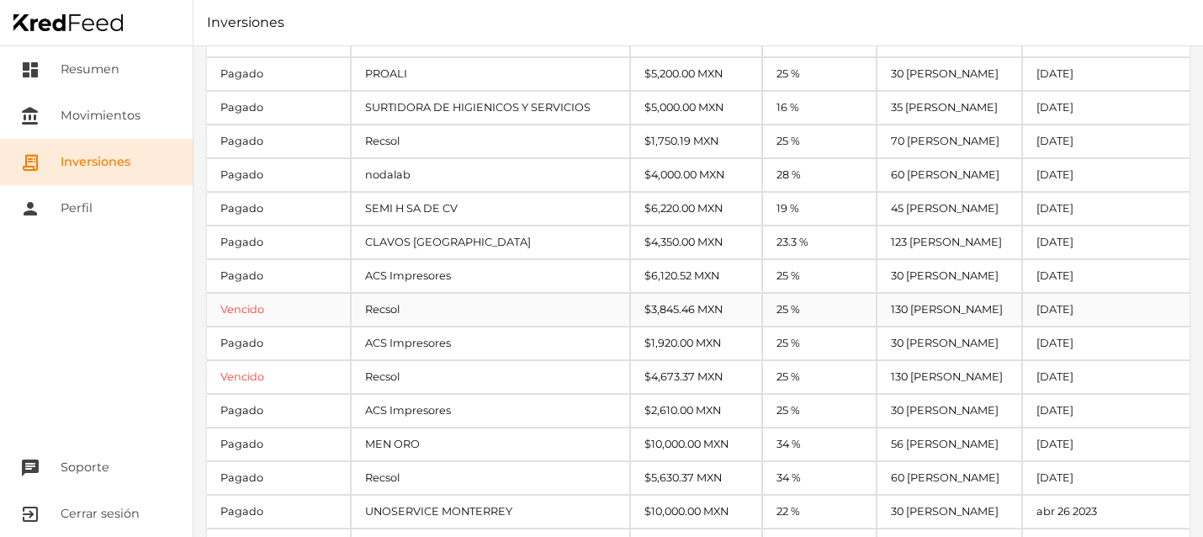
click at [392, 310] on div "Recsol" at bounding box center [491, 310] width 278 height 32
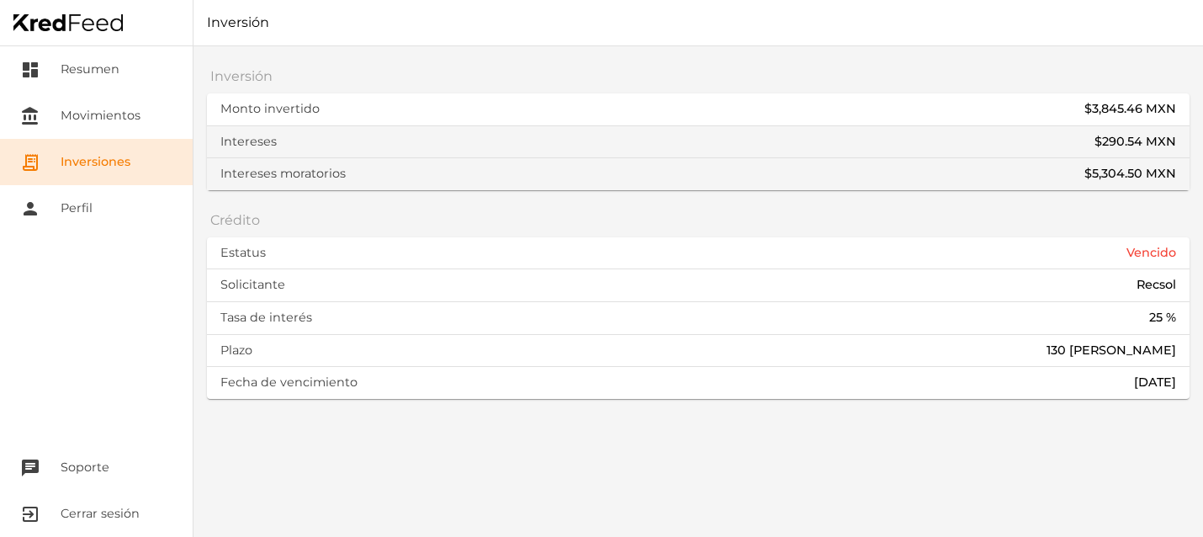
click at [138, 165] on link "receipt_long Inversiones" at bounding box center [96, 162] width 193 height 46
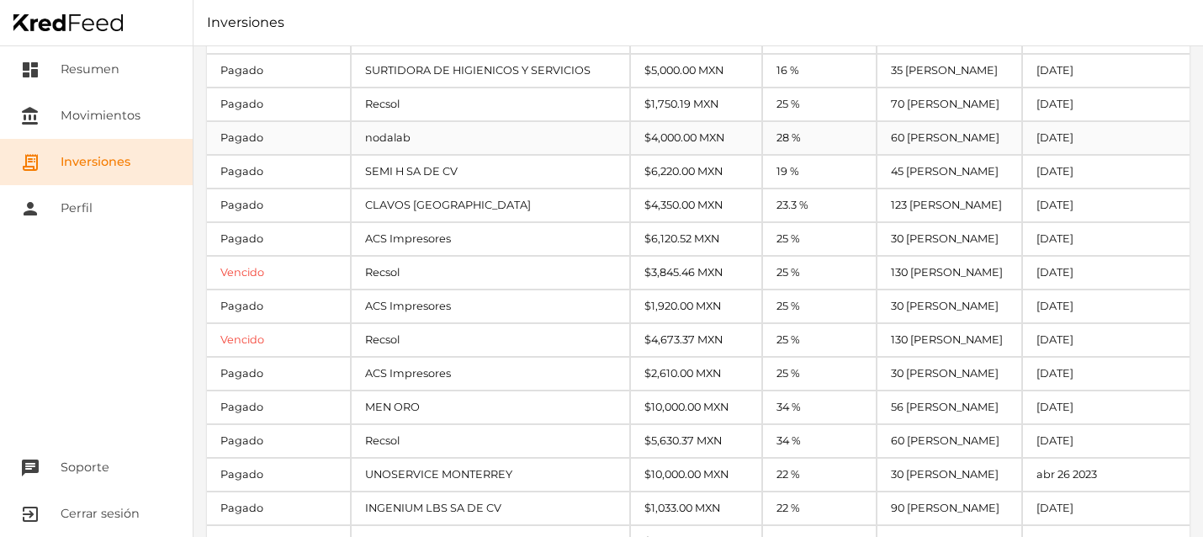
scroll to position [194, 0]
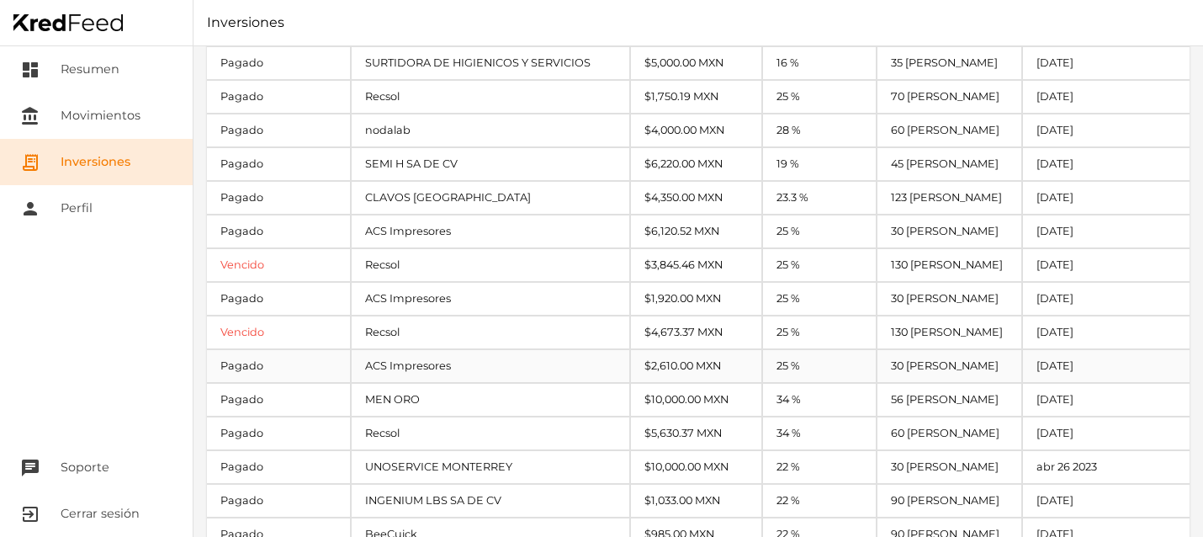
click at [296, 364] on div "Pagado" at bounding box center [278, 366] width 143 height 32
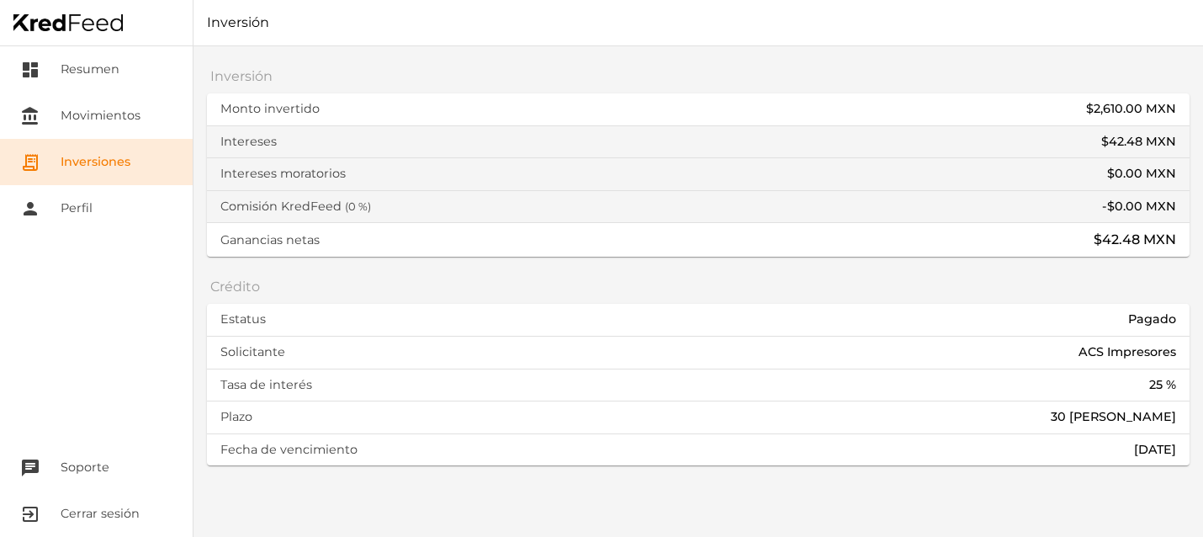
click at [102, 148] on link "receipt_long Inversiones" at bounding box center [96, 162] width 193 height 46
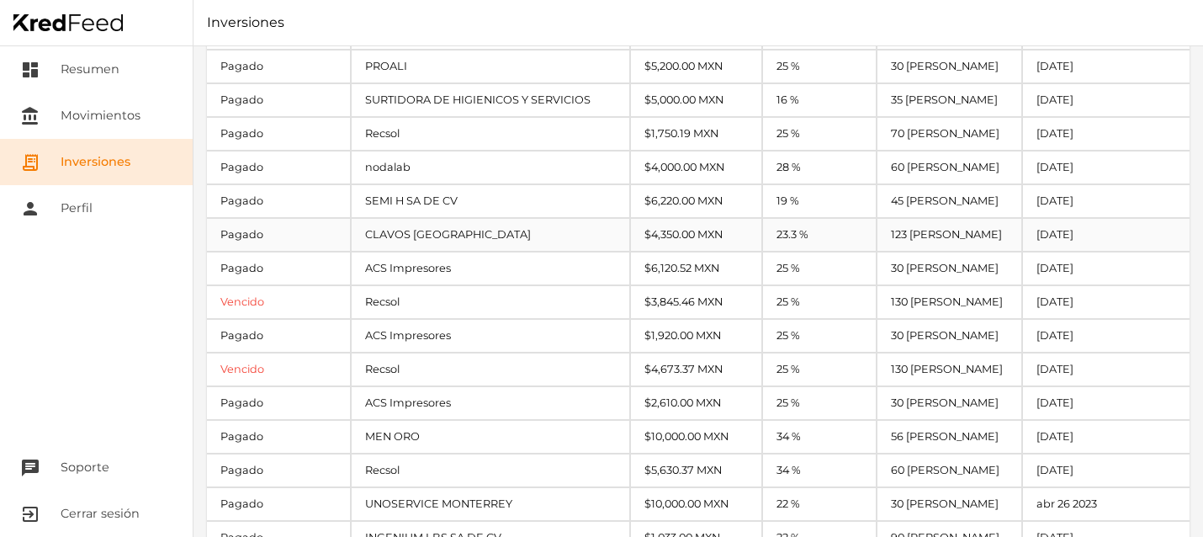
scroll to position [168, 0]
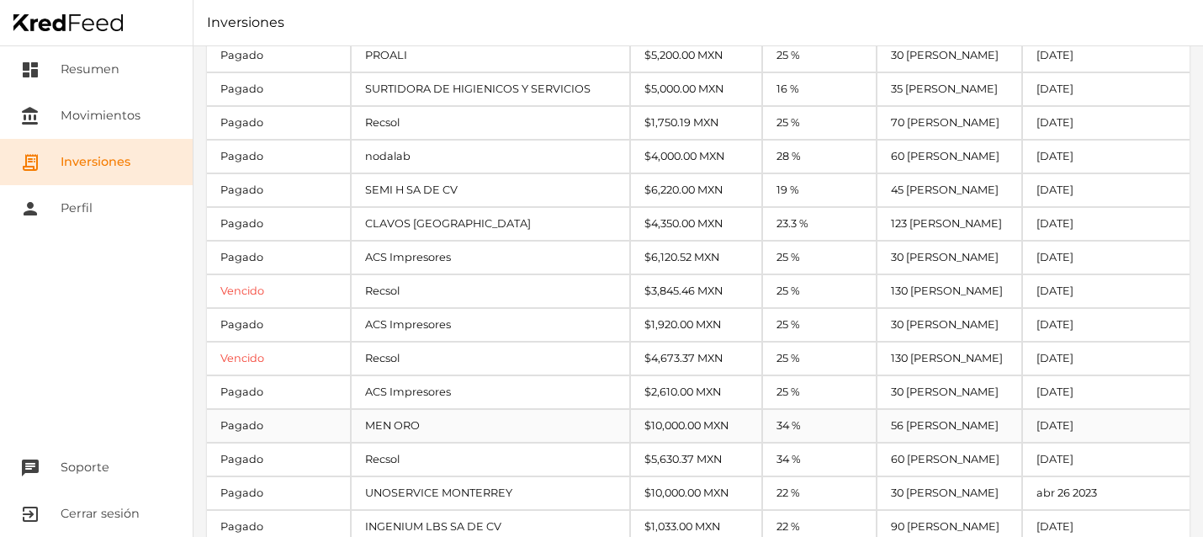
click at [275, 423] on div "Pagado" at bounding box center [278, 426] width 143 height 32
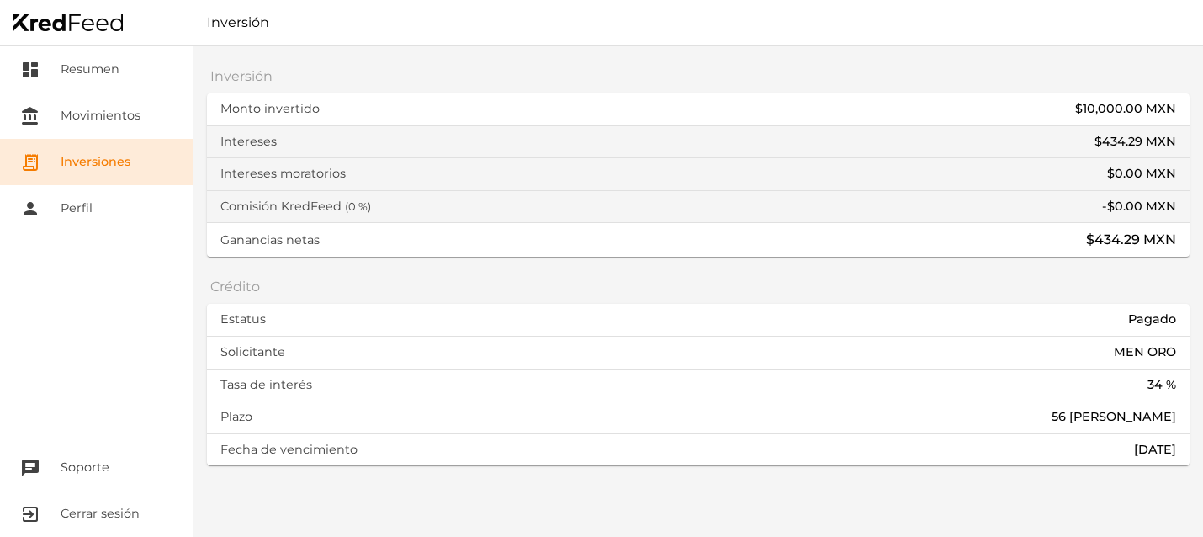
click at [96, 151] on link "receipt_long Inversiones" at bounding box center [96, 162] width 193 height 46
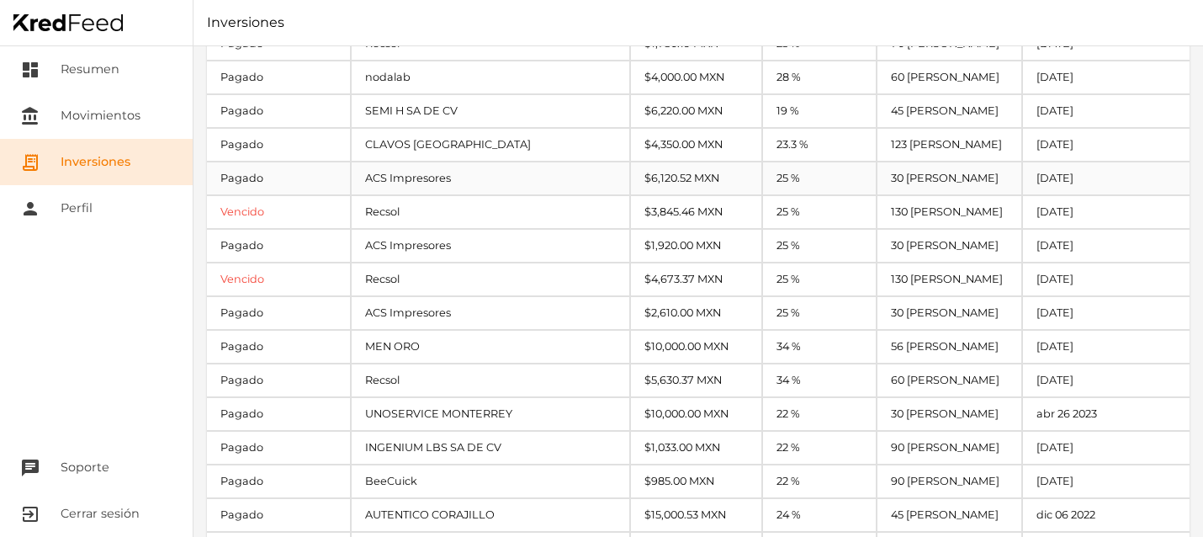
scroll to position [268, 0]
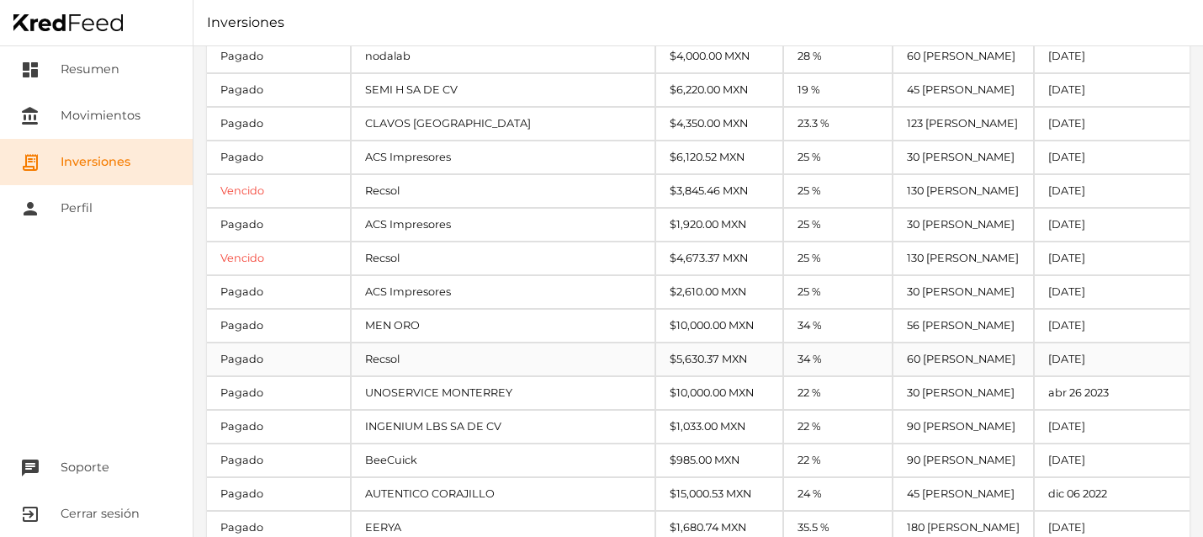
click at [289, 360] on div "Pagado" at bounding box center [278, 359] width 143 height 32
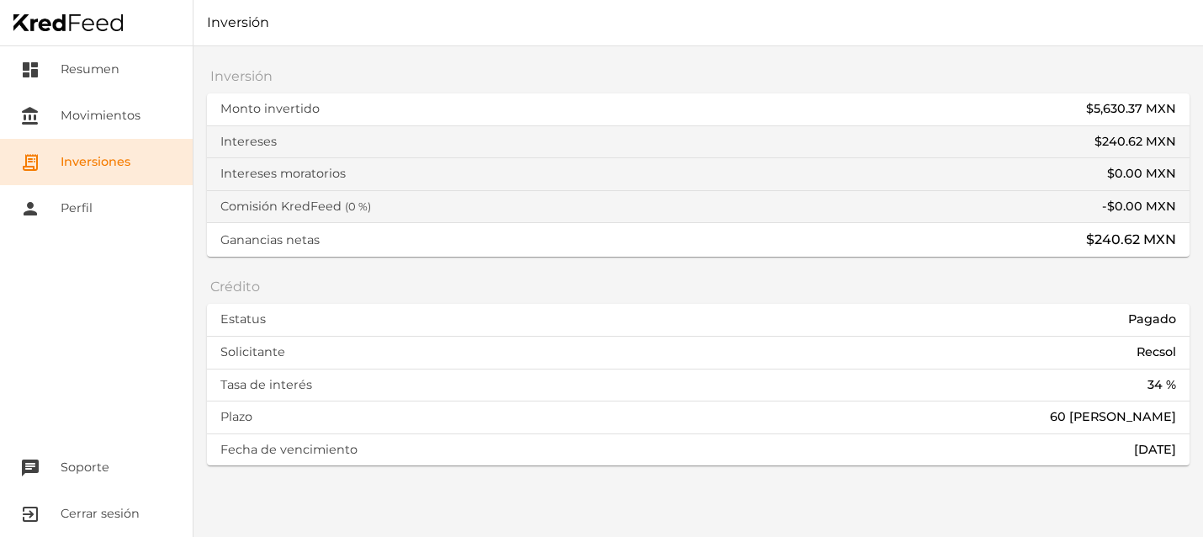
click at [52, 164] on link "receipt_long Inversiones" at bounding box center [96, 162] width 193 height 46
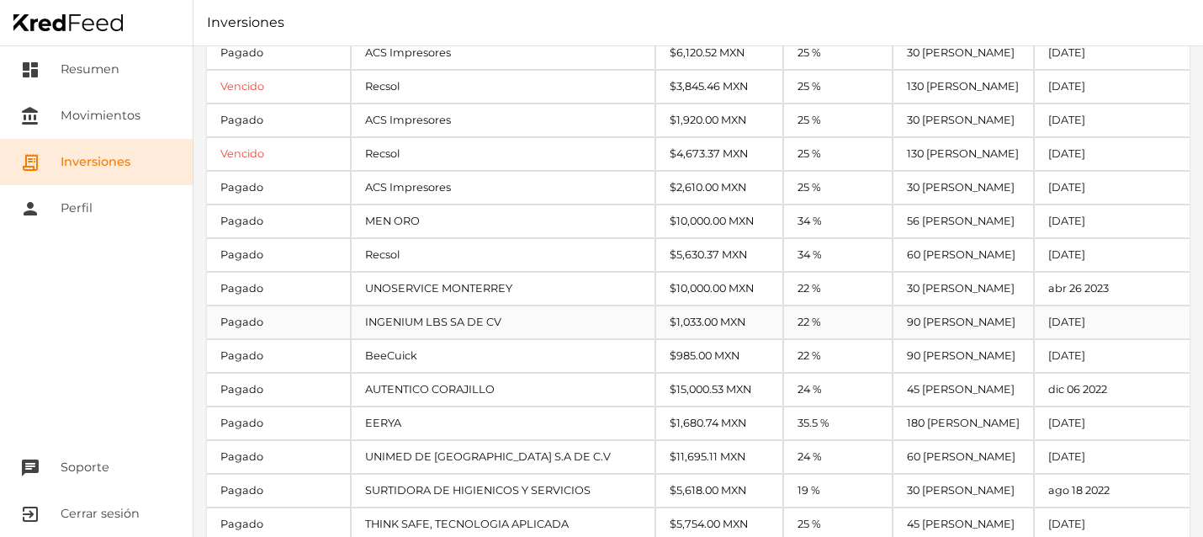
scroll to position [375, 0]
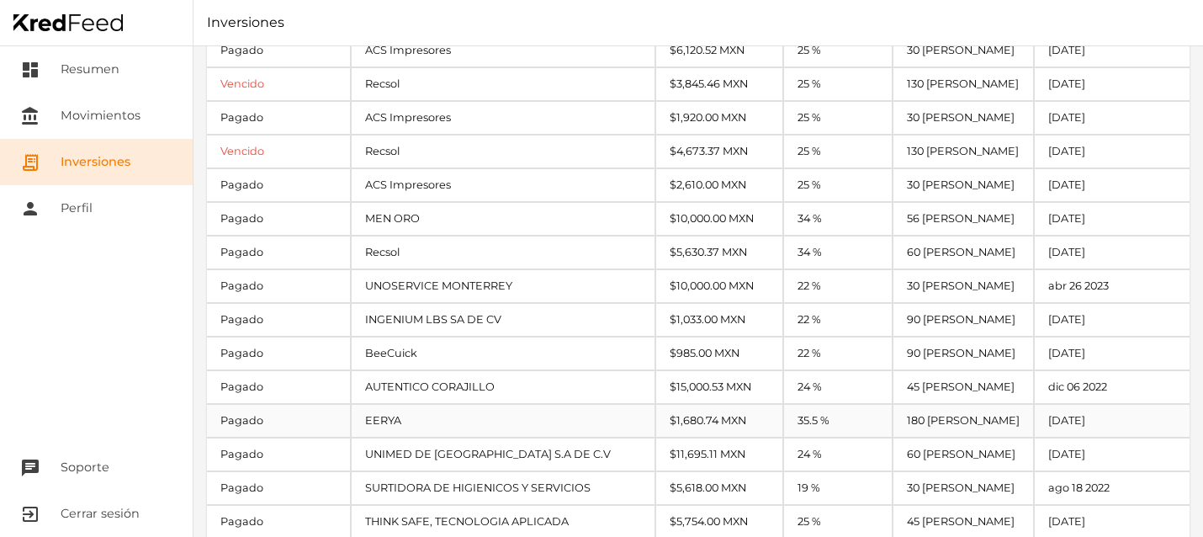
click at [257, 415] on div "Pagado" at bounding box center [278, 421] width 143 height 32
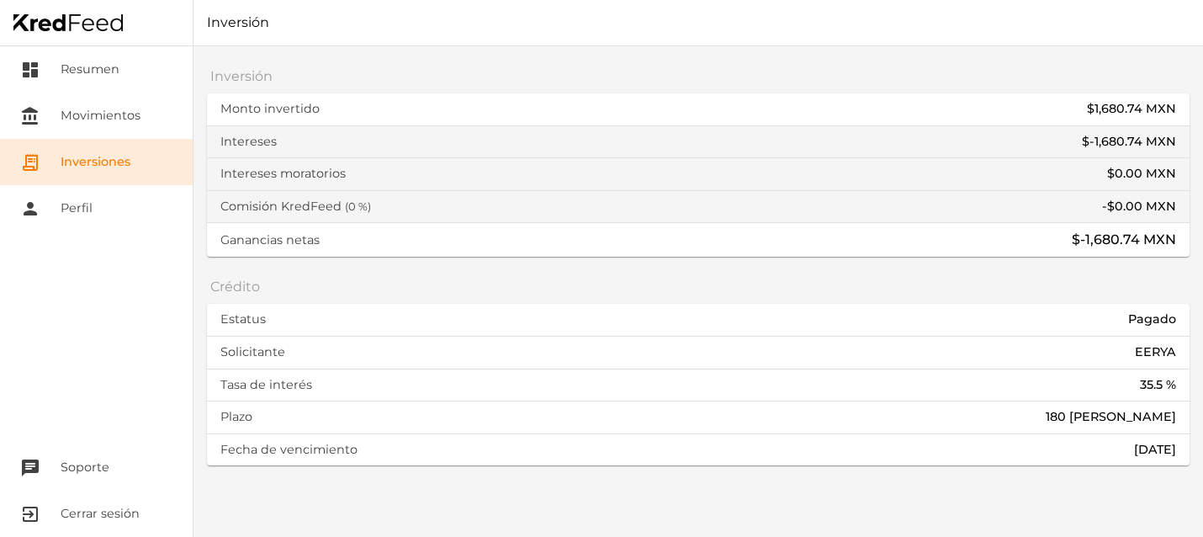
click at [99, 159] on link "receipt_long Inversiones" at bounding box center [96, 162] width 193 height 46
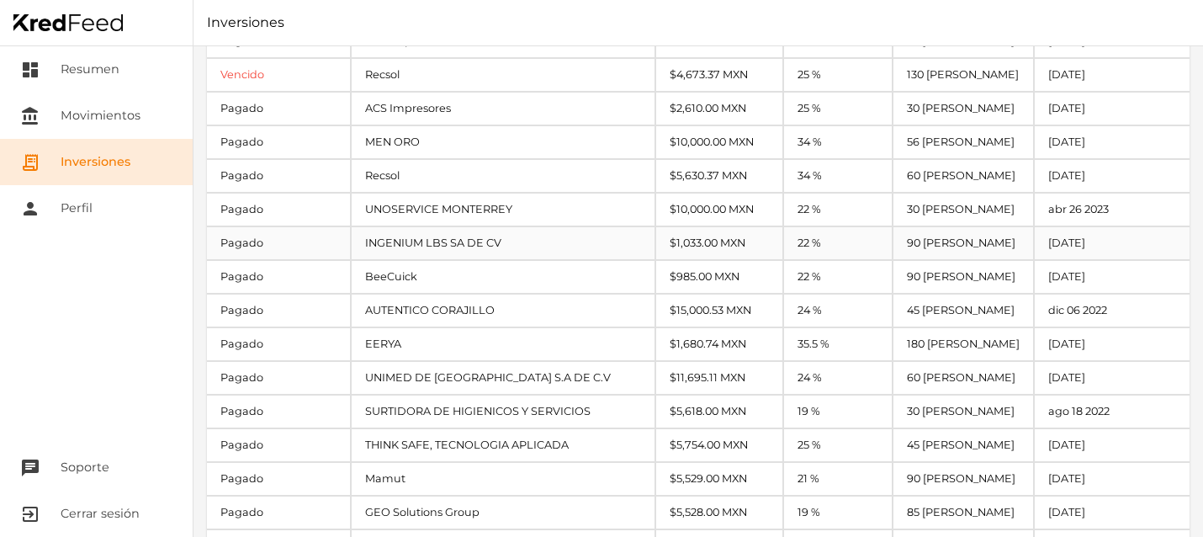
scroll to position [459, 0]
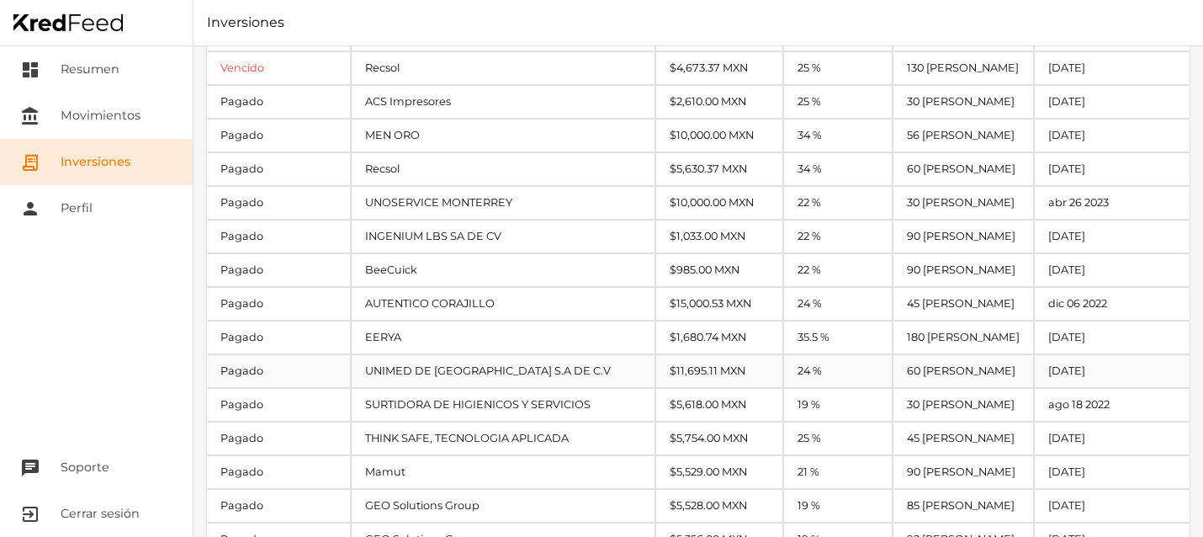
click at [242, 368] on div "Pagado" at bounding box center [278, 371] width 143 height 32
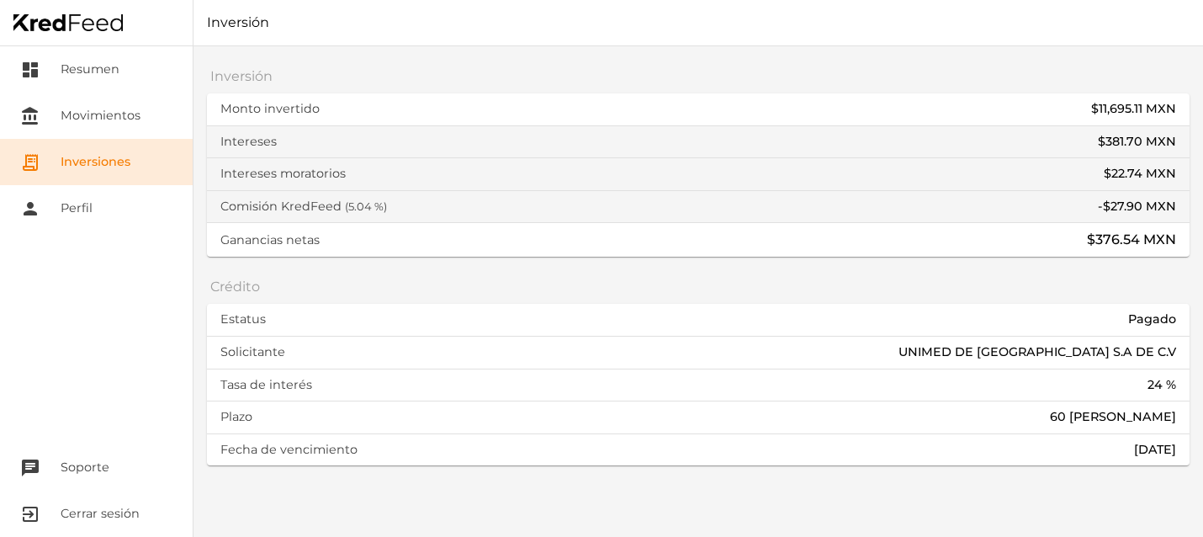
click at [122, 164] on link "receipt_long Inversiones" at bounding box center [96, 162] width 193 height 46
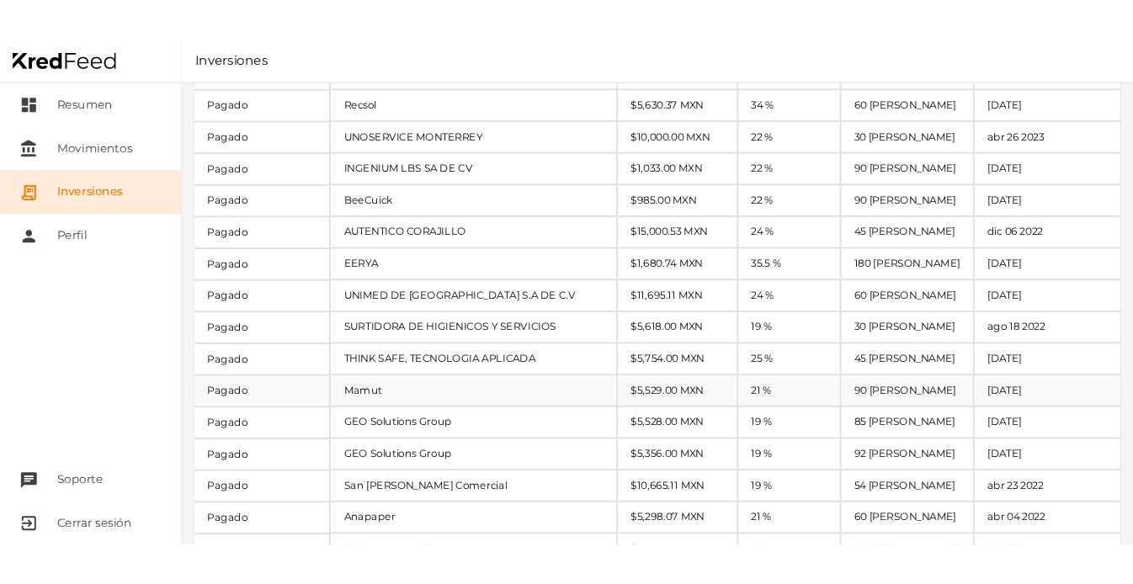
scroll to position [578, 0]
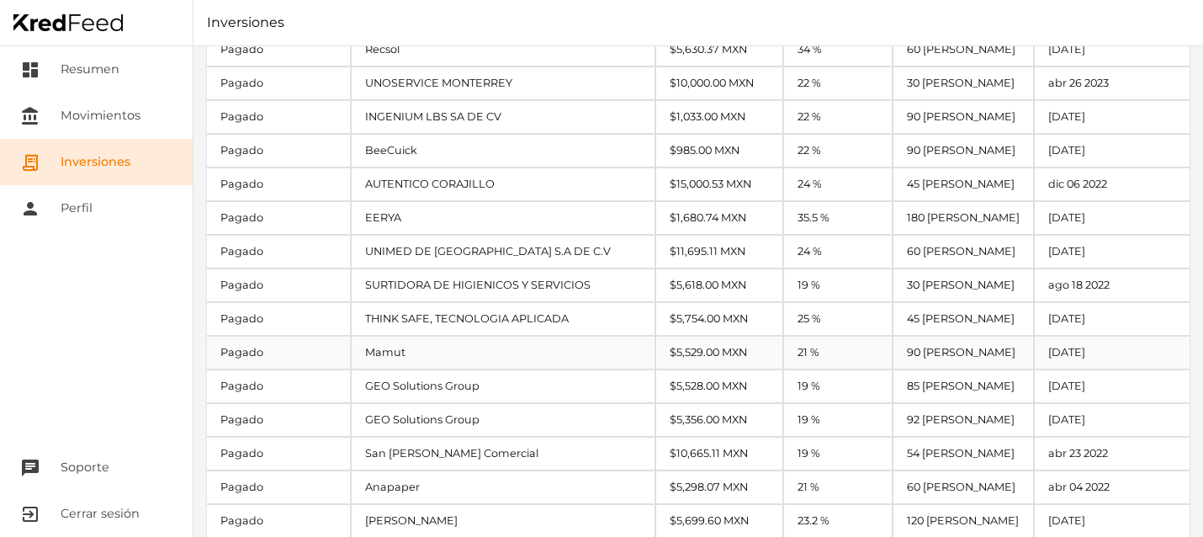
click at [300, 358] on div "Pagado" at bounding box center [278, 353] width 143 height 32
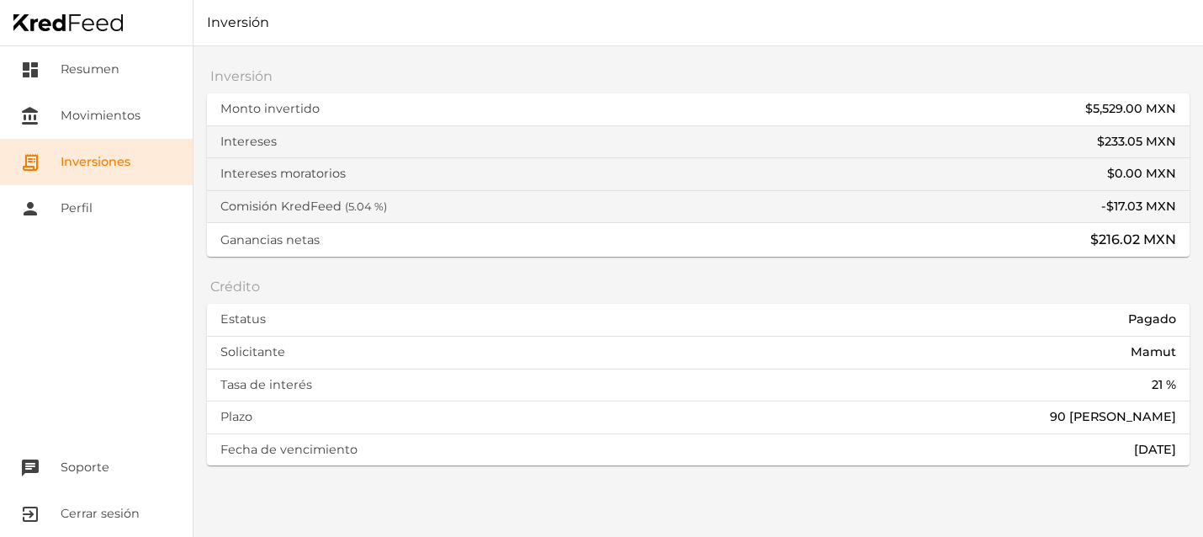
click at [105, 173] on link "receipt_long Inversiones" at bounding box center [96, 162] width 193 height 46
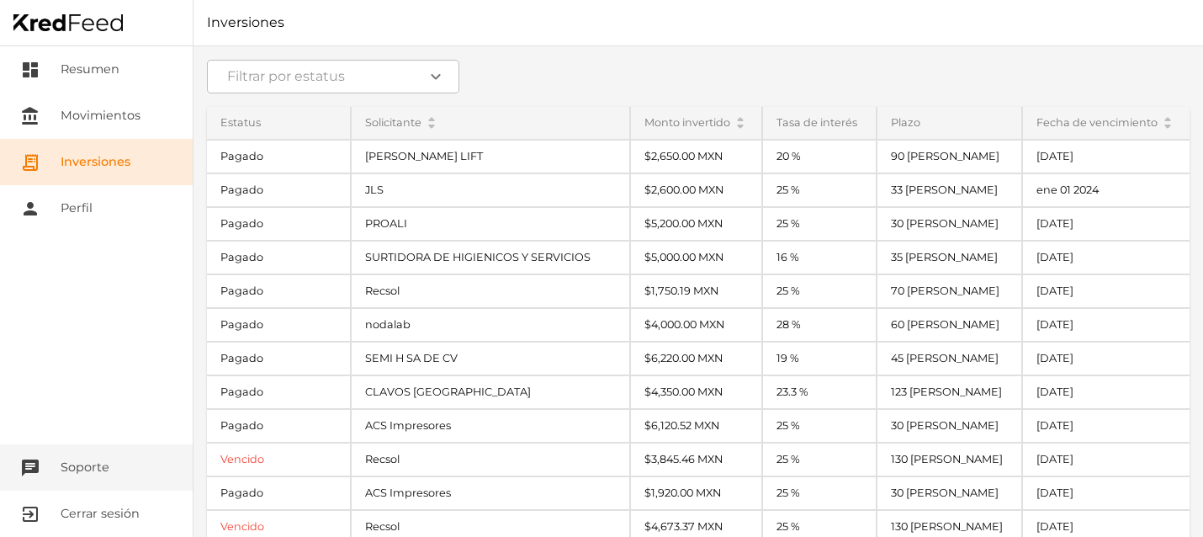
click at [98, 463] on button "chat Soporte" at bounding box center [96, 467] width 193 height 46
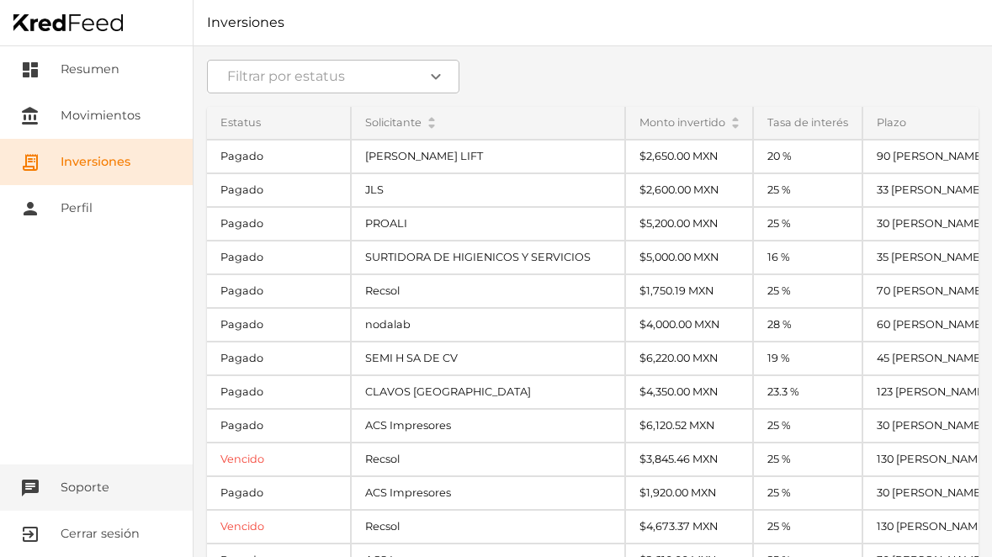
click at [64, 490] on button "chat Soporte" at bounding box center [96, 488] width 193 height 46
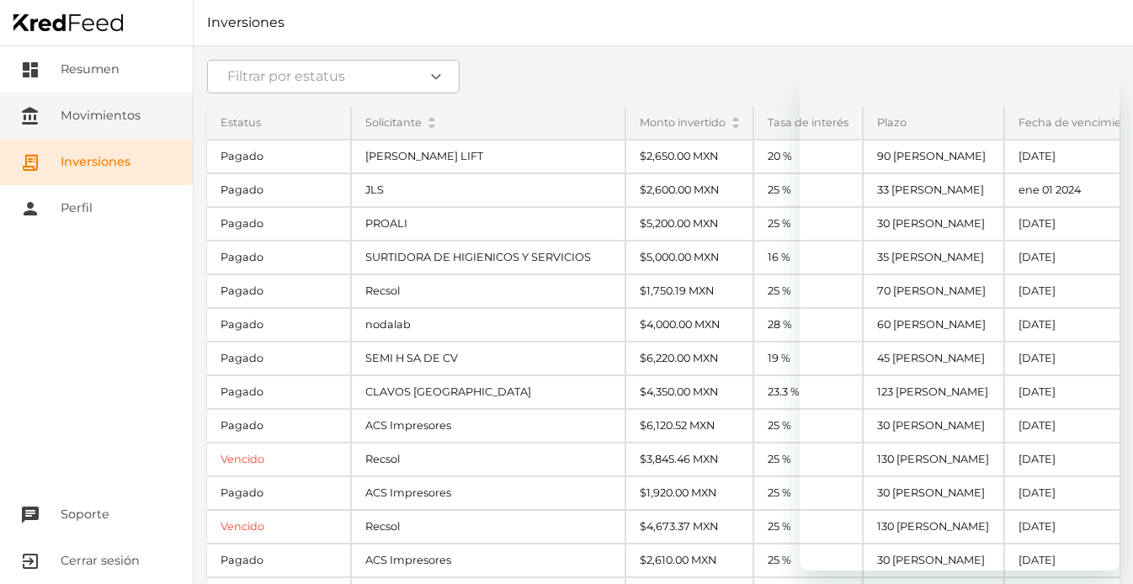
click at [105, 115] on link "account_balance Movimientos" at bounding box center [96, 116] width 193 height 46
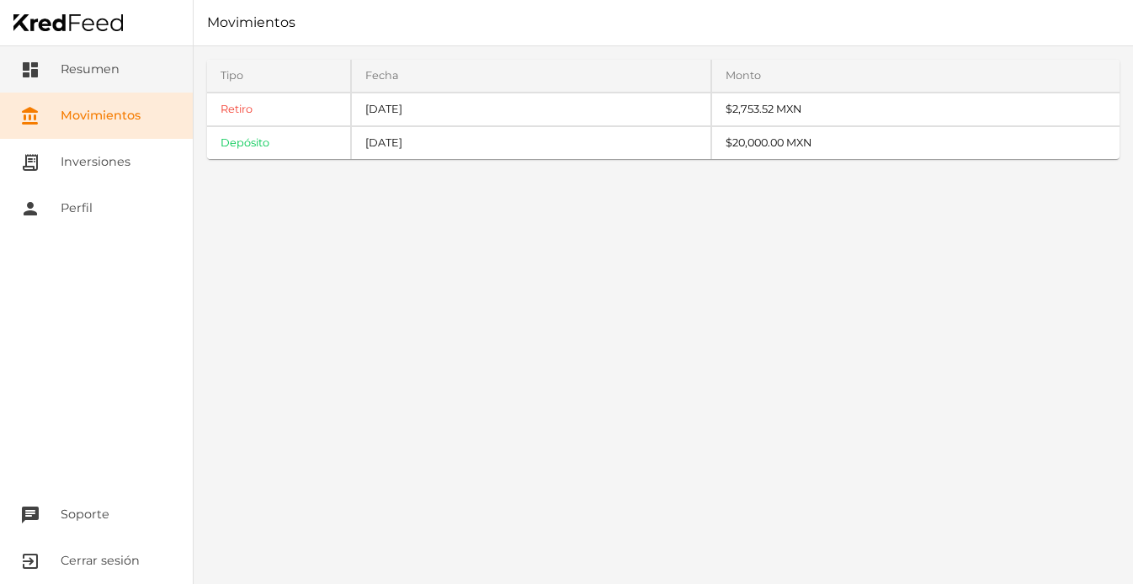
click at [88, 81] on link "dashboard Resumen" at bounding box center [96, 69] width 193 height 46
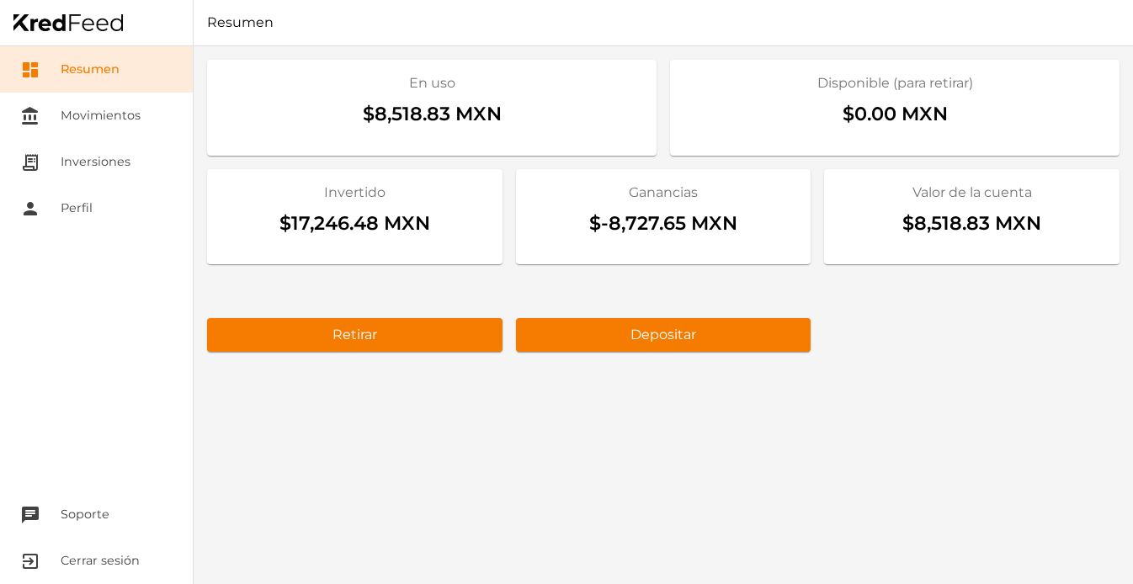
click at [696, 243] on div "$-8,727.65 MXN" at bounding box center [663, 227] width 268 height 49
click at [105, 206] on link "person Perfil" at bounding box center [96, 208] width 193 height 46
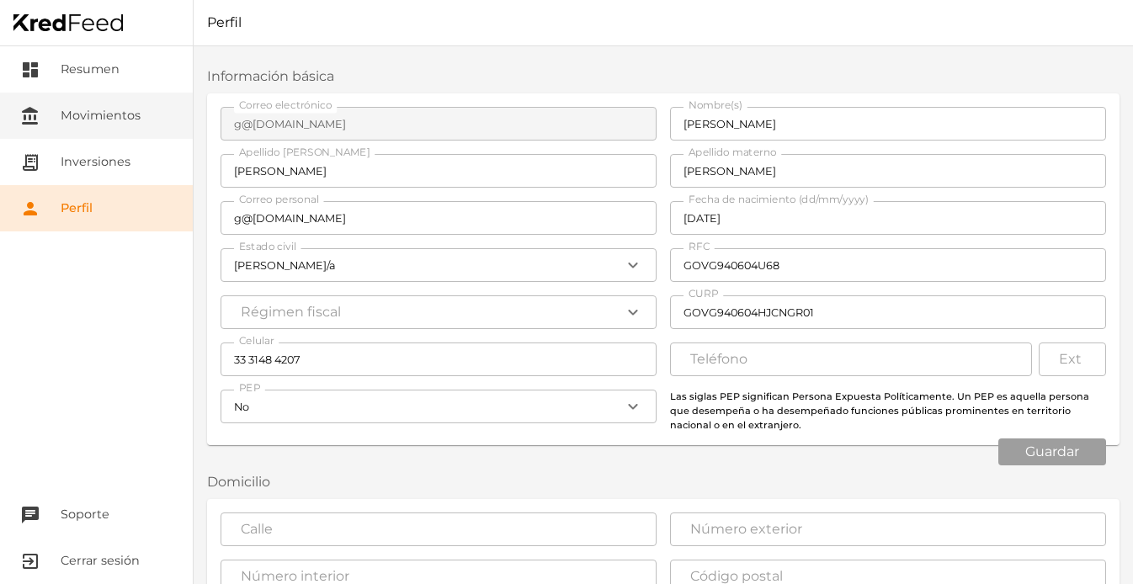
click at [94, 122] on link "account_balance Movimientos" at bounding box center [96, 116] width 193 height 46
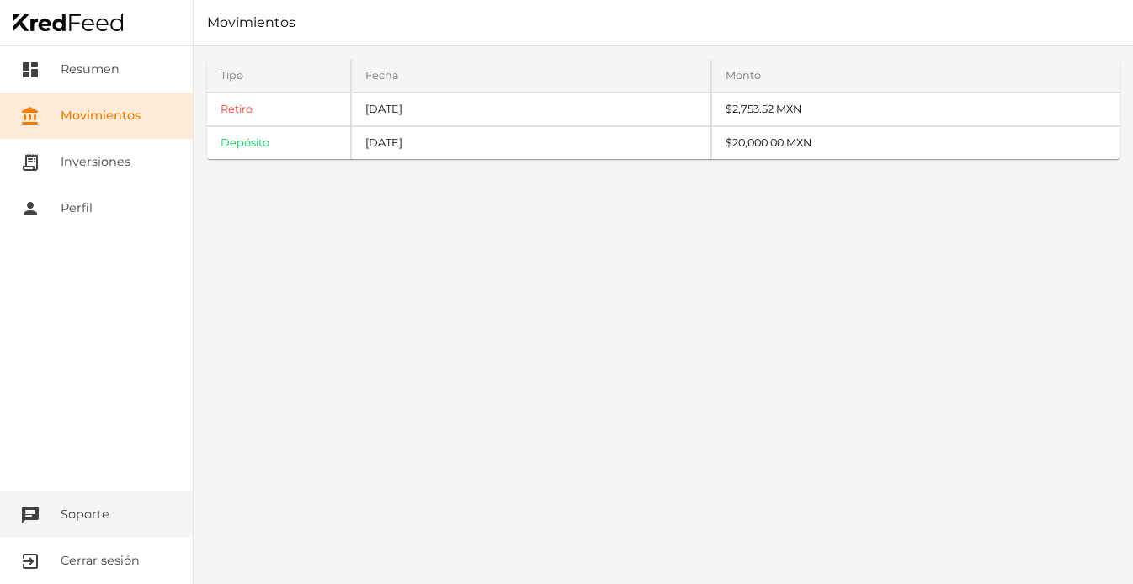
click at [88, 514] on button "chat Soporte" at bounding box center [96, 514] width 193 height 46
